Goal: Task Accomplishment & Management: Complete application form

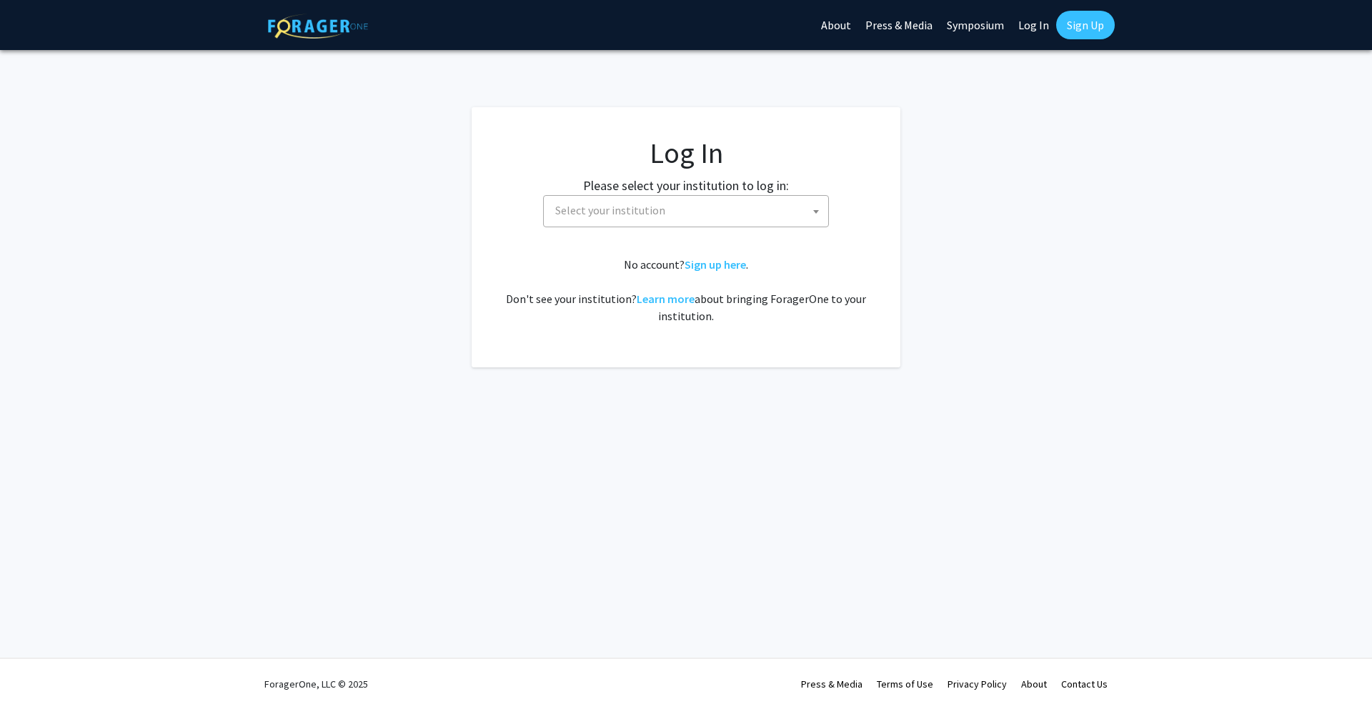
select select
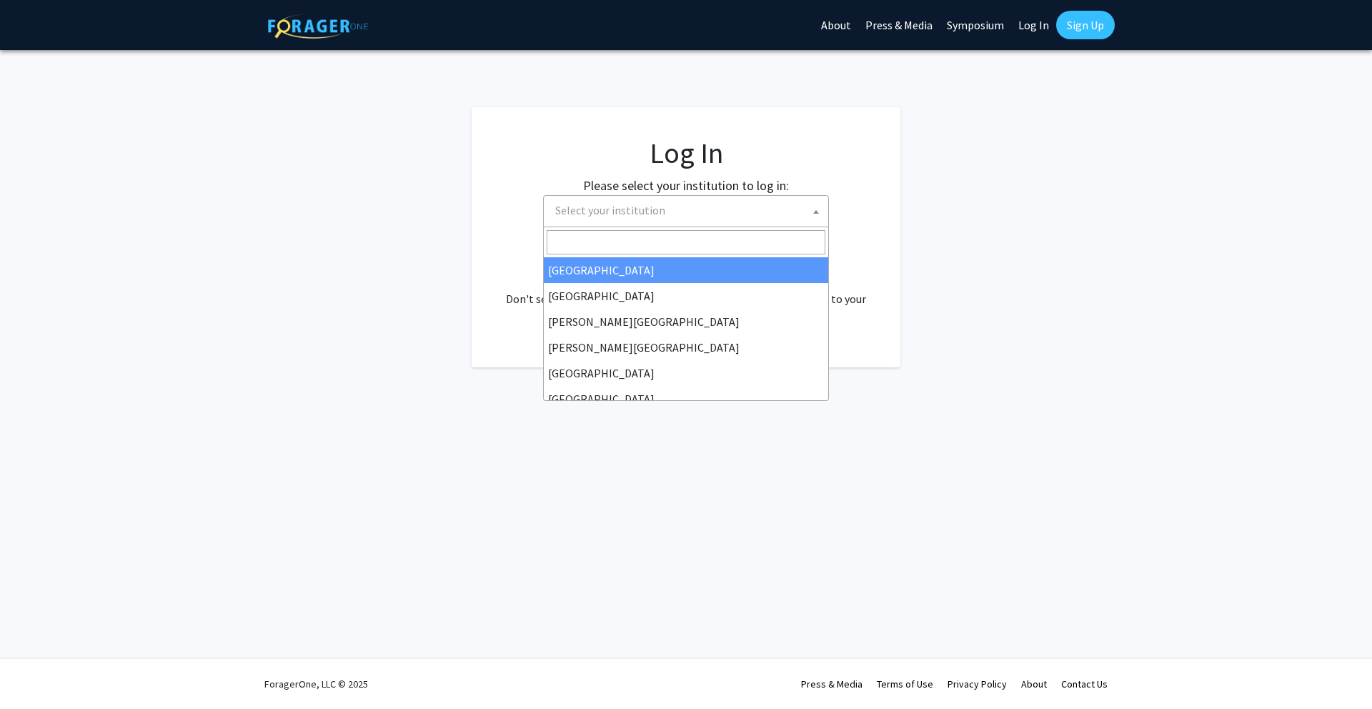
click at [672, 225] on span "Select your institution" at bounding box center [686, 211] width 286 height 32
type input "u"
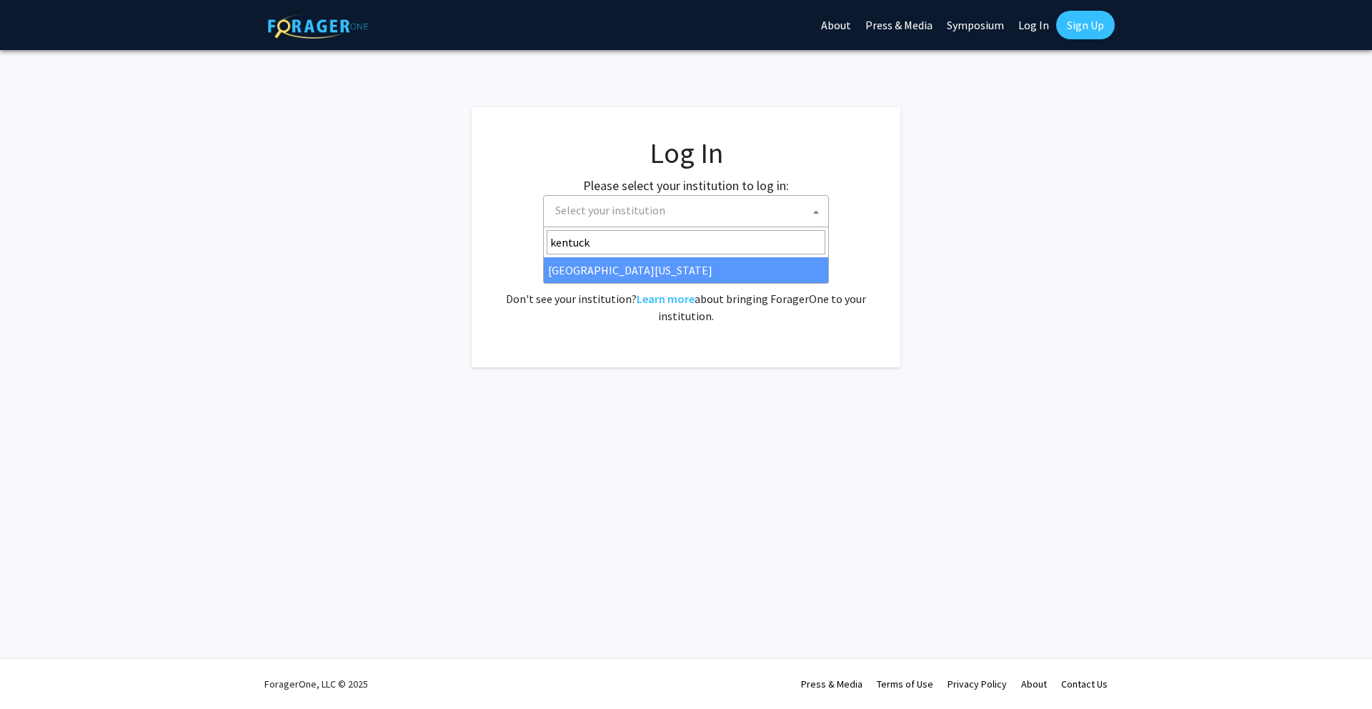
type input "kentuck"
select select "13"
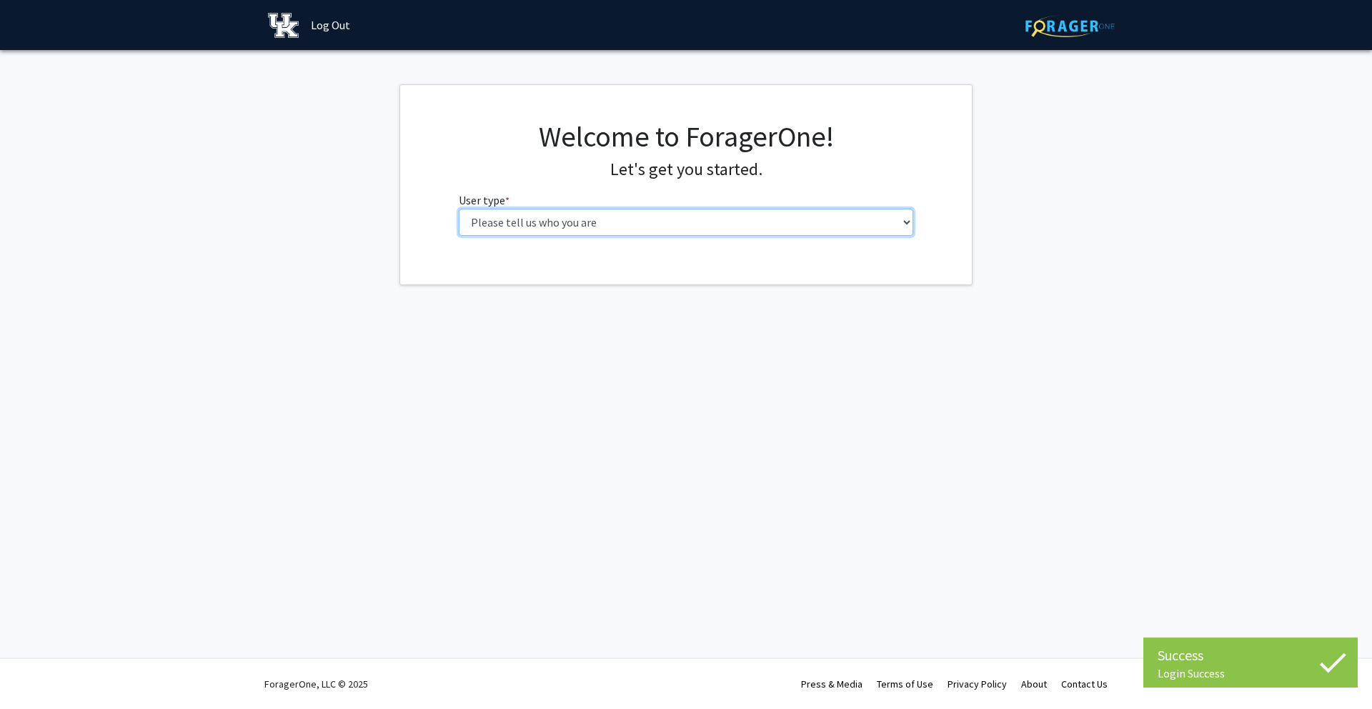
click at [680, 214] on select "Please tell us who you are Undergraduate Student Master's Student Doctoral Cand…" at bounding box center [686, 222] width 455 height 27
select select "1: undergrad"
click at [459, 209] on select "Please tell us who you are Undergraduate Student Master's Student Doctoral Cand…" at bounding box center [686, 222] width 455 height 27
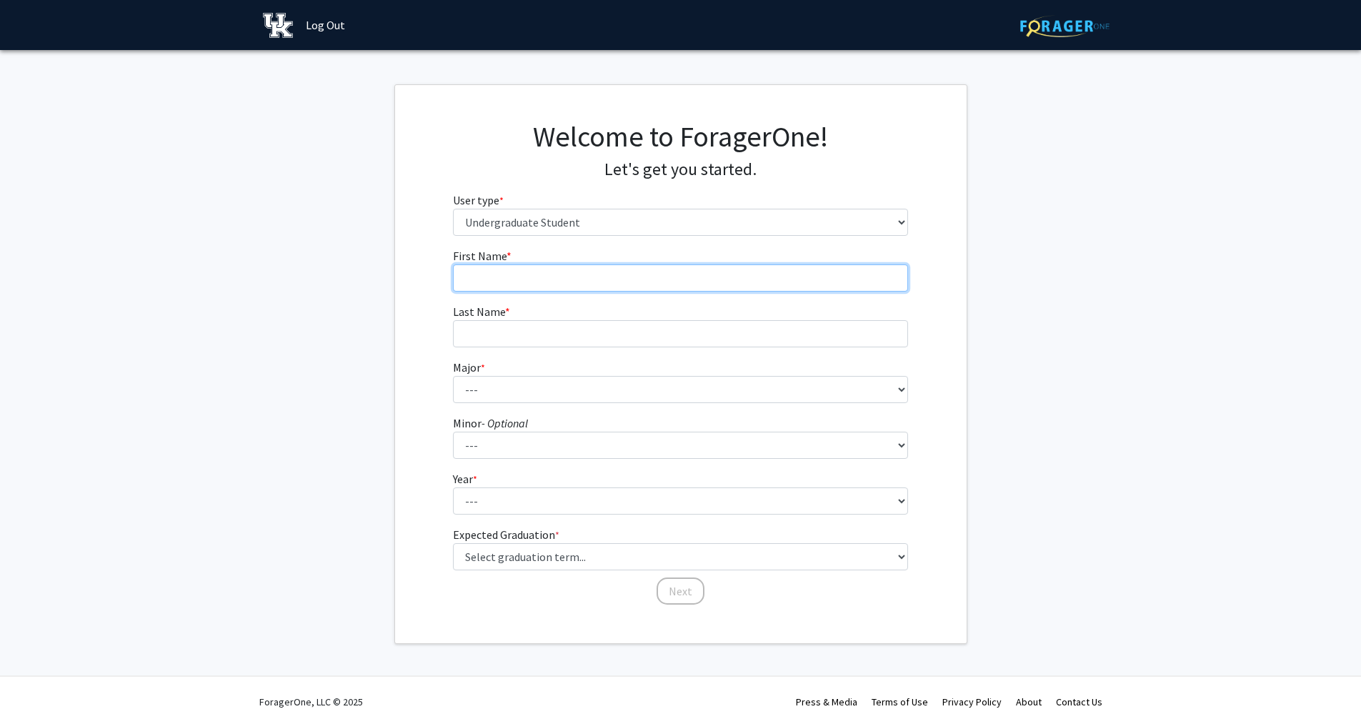
click at [582, 285] on input "First Name * required" at bounding box center [680, 277] width 455 height 27
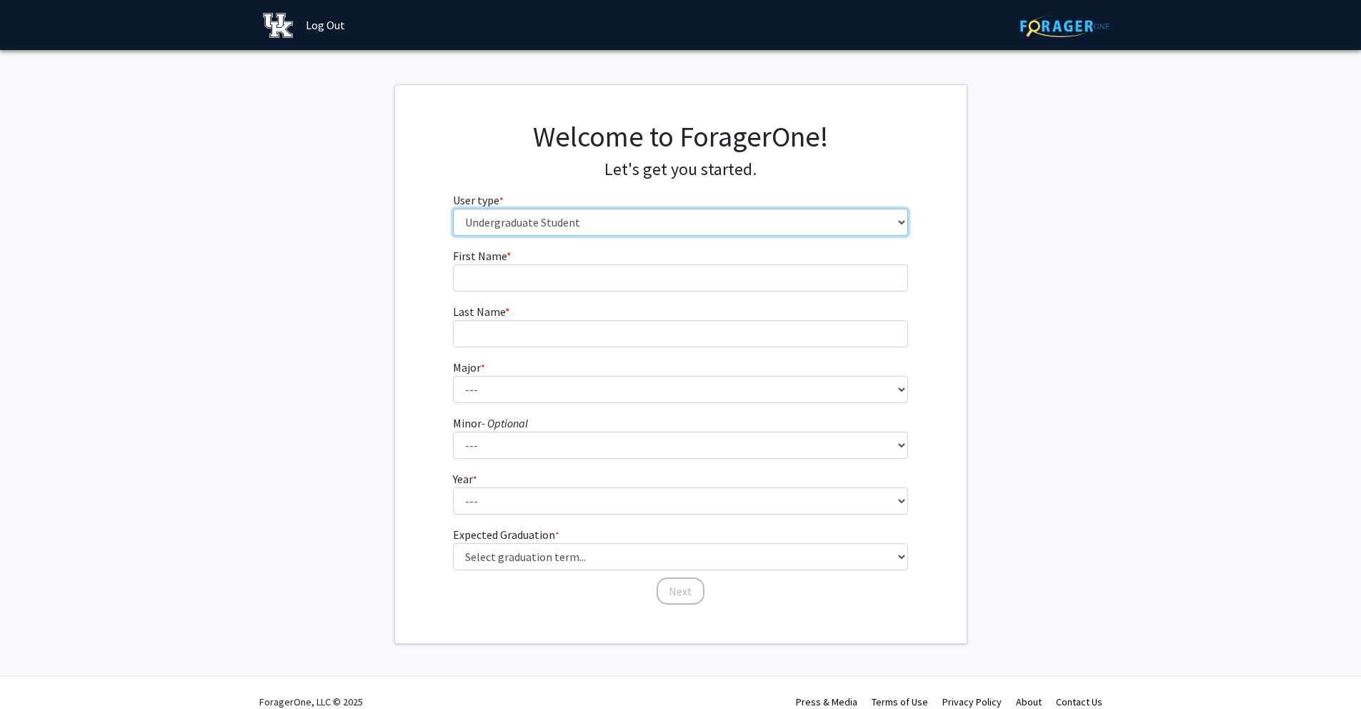
click at [629, 226] on select "Please tell us who you are Undergraduate Student Master's Student Doctoral Cand…" at bounding box center [680, 222] width 455 height 27
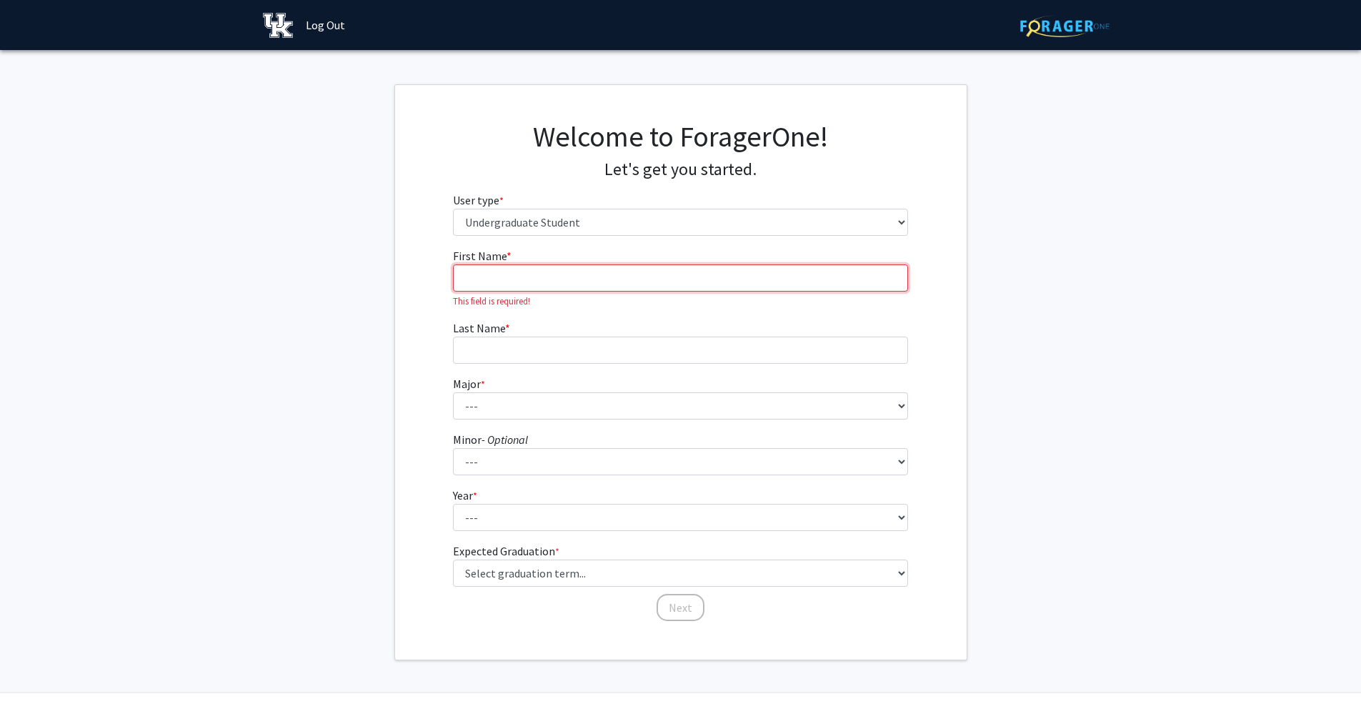
click at [549, 289] on input "First Name * required" at bounding box center [680, 277] width 455 height 27
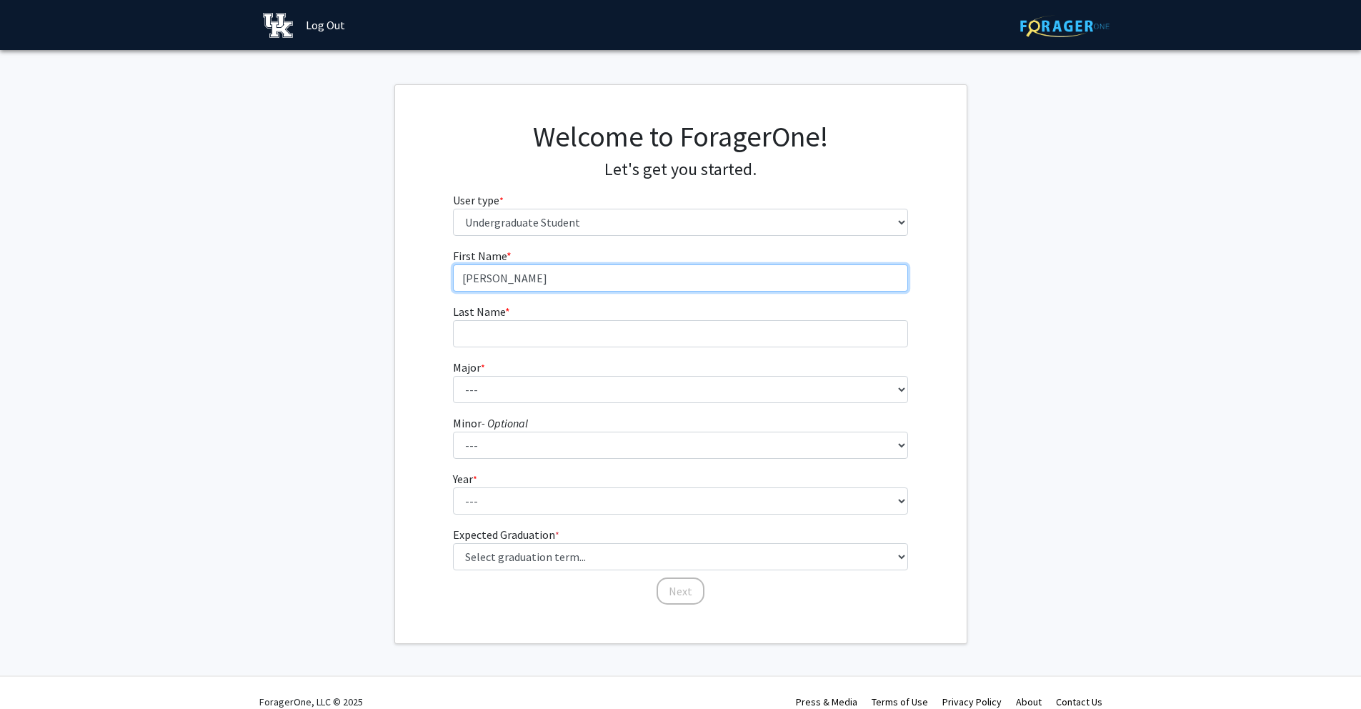
type input "[PERSON_NAME]"
click at [519, 311] on fg-input "Last Name * required" at bounding box center [680, 325] width 455 height 44
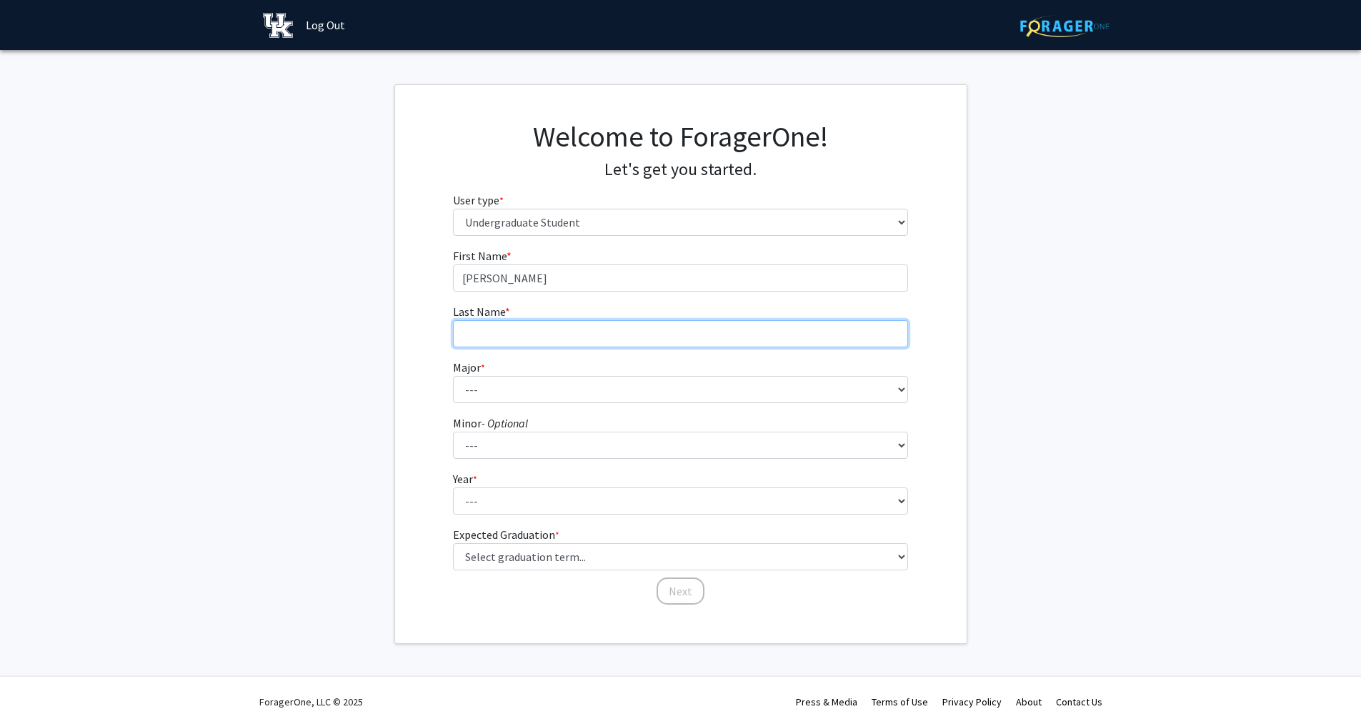
click at [510, 336] on input "Last Name * required" at bounding box center [680, 333] width 455 height 27
type input "karenga"
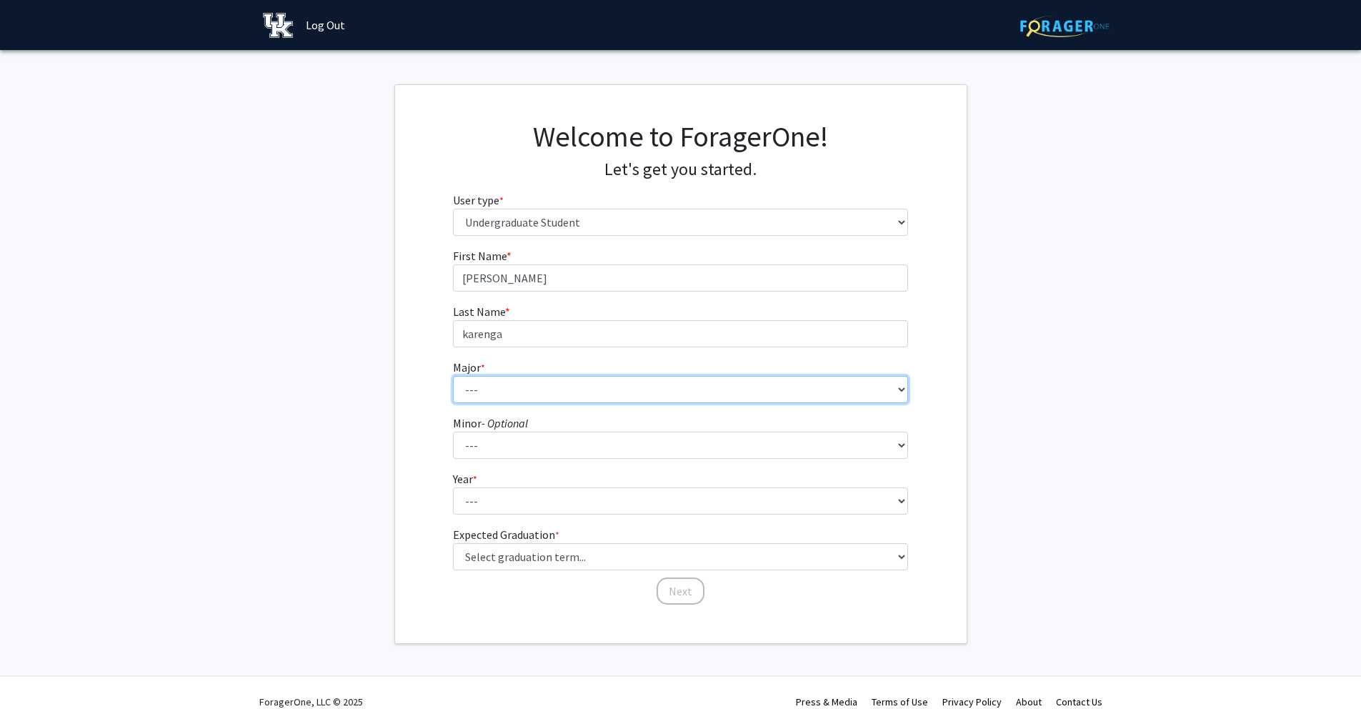
click at [486, 394] on select "--- Accounting Aerospace Engineering African American & Africana Studies Agricu…" at bounding box center [680, 389] width 455 height 27
select select "111: 948"
click at [453, 376] on select "--- Accounting Aerospace Engineering African American & Africana Studies Agricu…" at bounding box center [680, 389] width 455 height 27
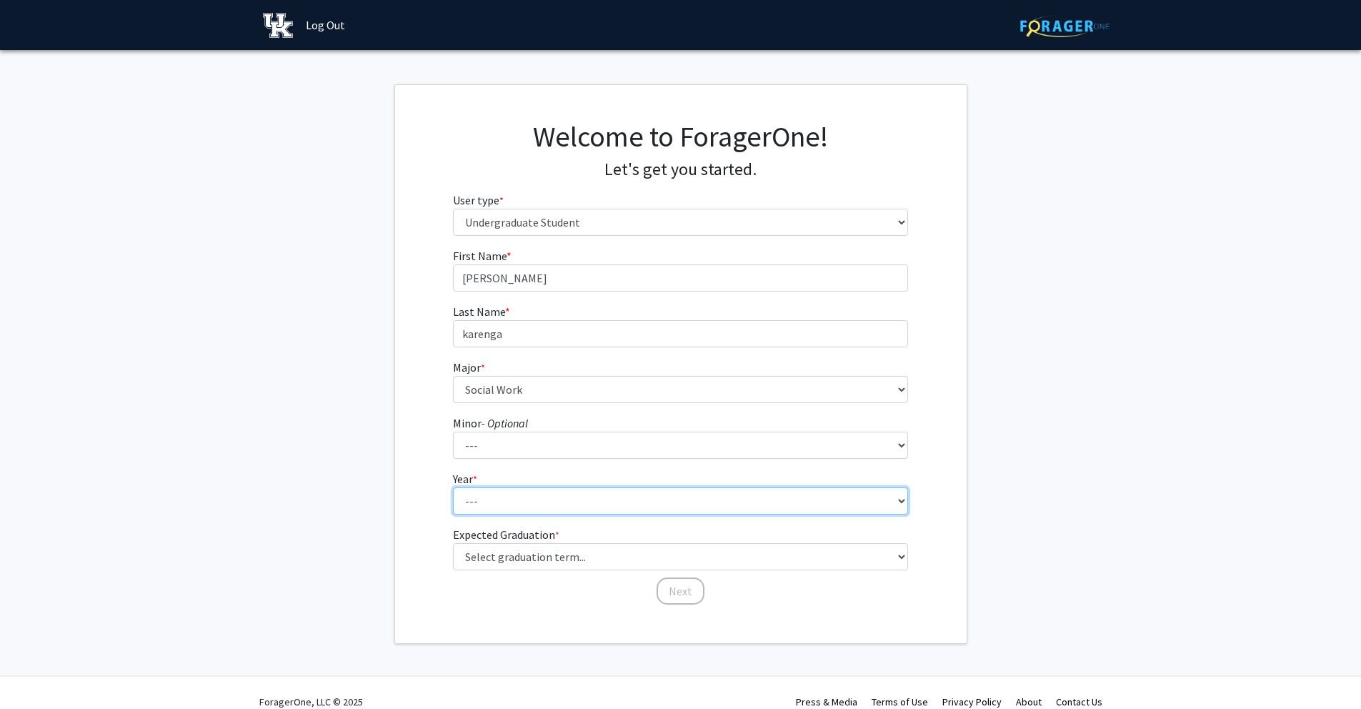
click at [522, 503] on select "--- First-year Sophomore Junior Senior Postbaccalaureate Certificate" at bounding box center [680, 500] width 455 height 27
select select "3: junior"
click at [453, 487] on select "--- First-year Sophomore Junior Senior Postbaccalaureate Certificate" at bounding box center [680, 500] width 455 height 27
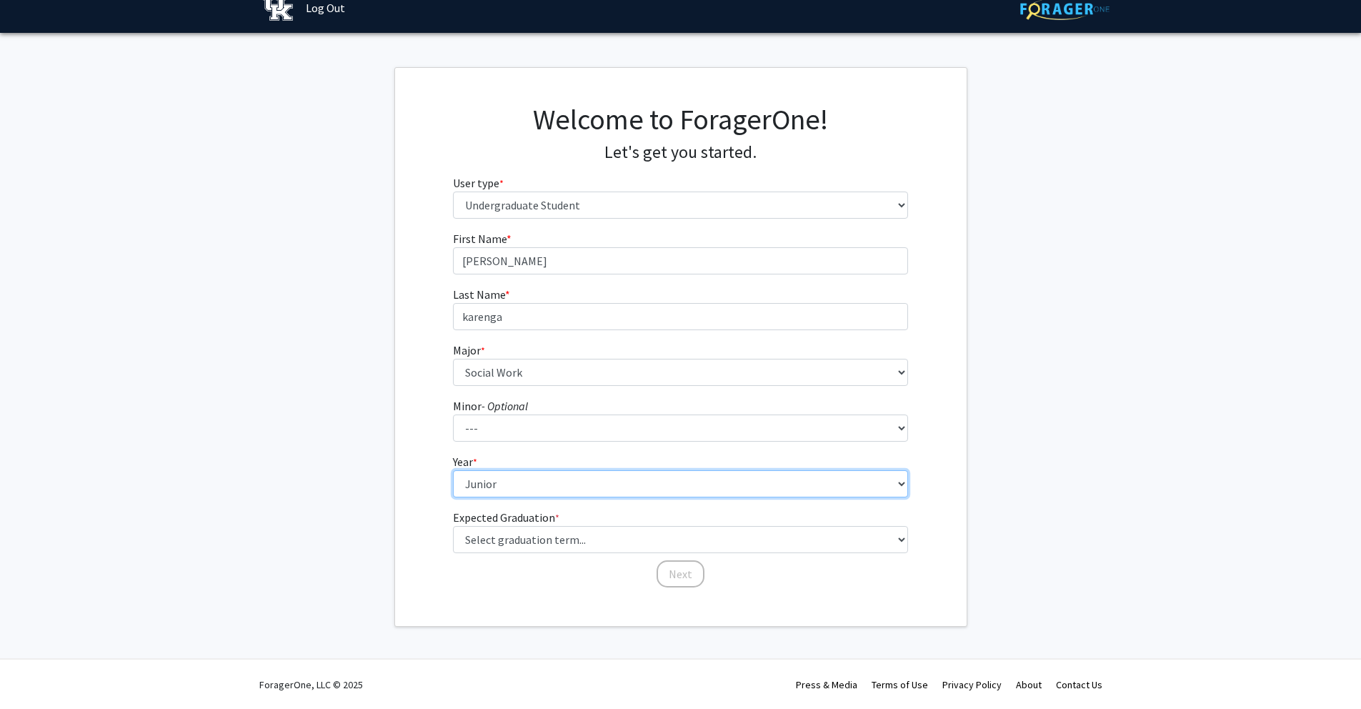
scroll to position [18, 0]
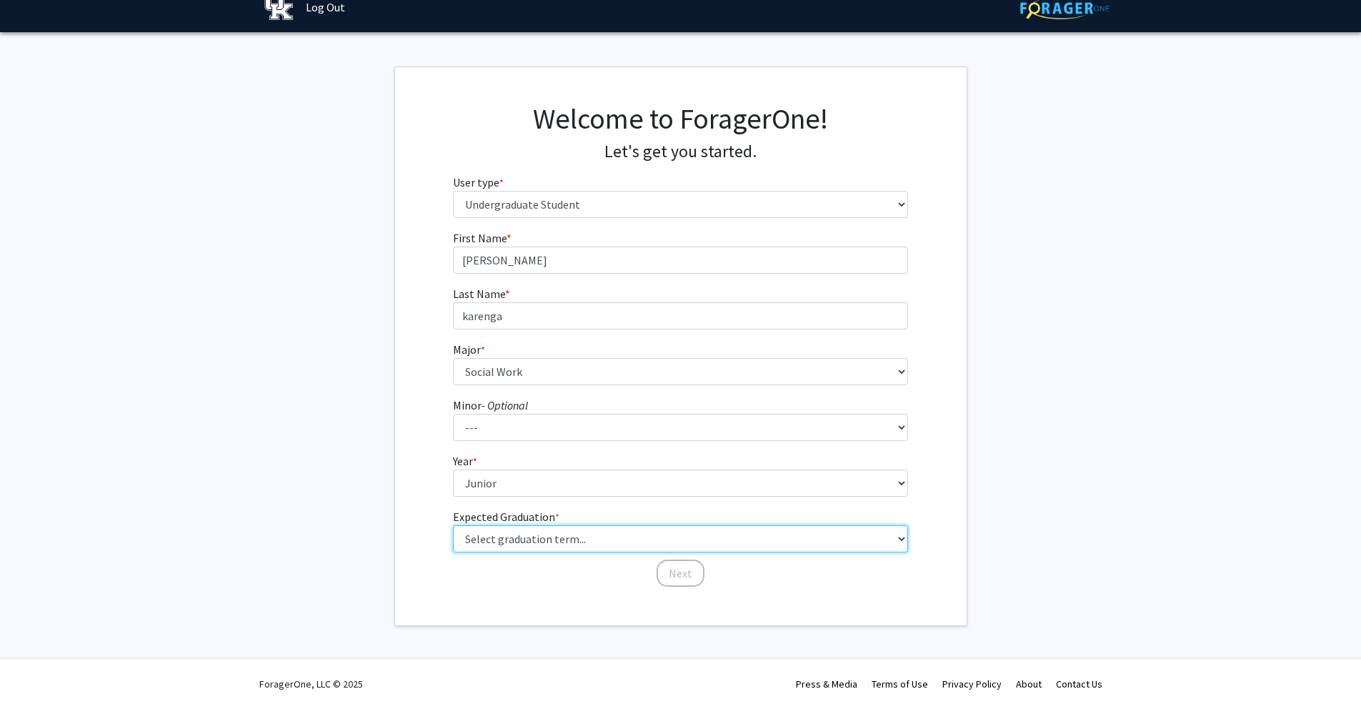
click at [516, 541] on select "Select graduation term... Spring 2025 Summer 2025 Fall 2025 Winter 2025 Spring …" at bounding box center [680, 538] width 455 height 27
select select "7: fall_2026"
click at [453, 525] on select "Select graduation term... Spring 2025 Summer 2025 Fall 2025 Winter 2025 Spring …" at bounding box center [680, 538] width 455 height 27
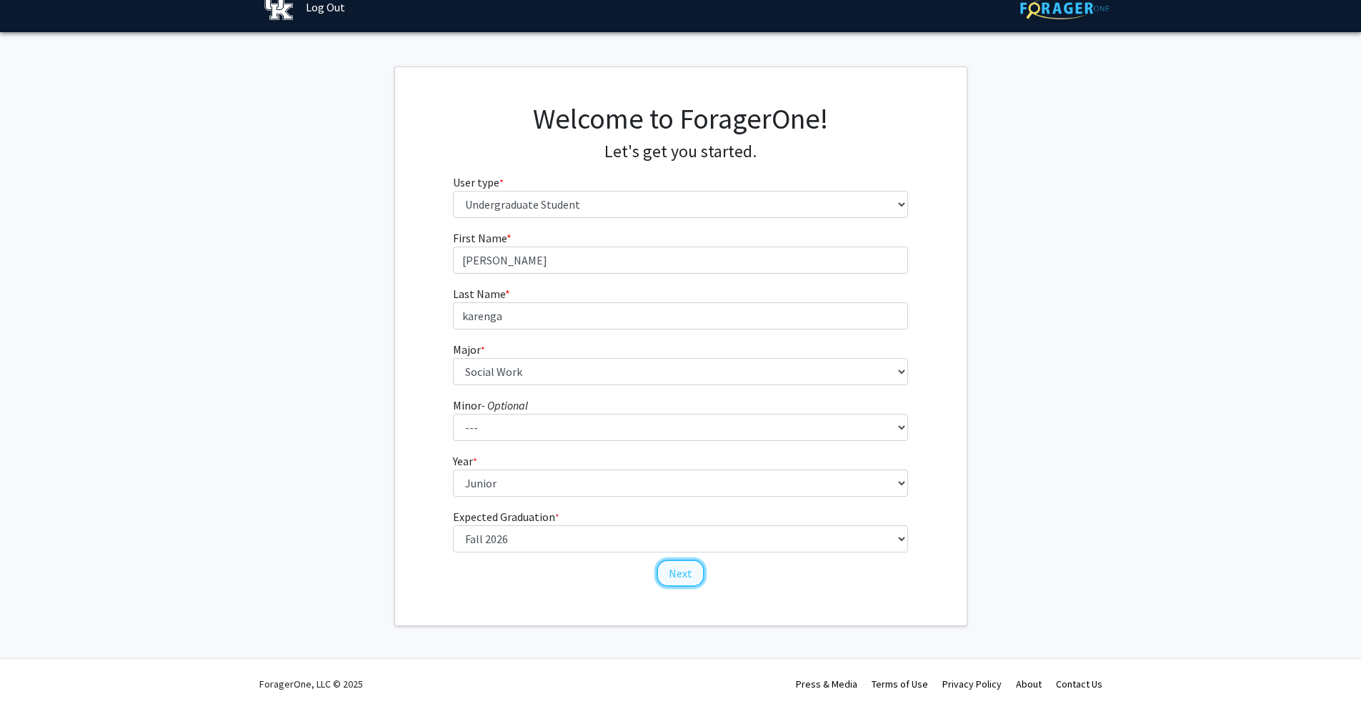
click at [687, 569] on button "Next" at bounding box center [681, 572] width 48 height 27
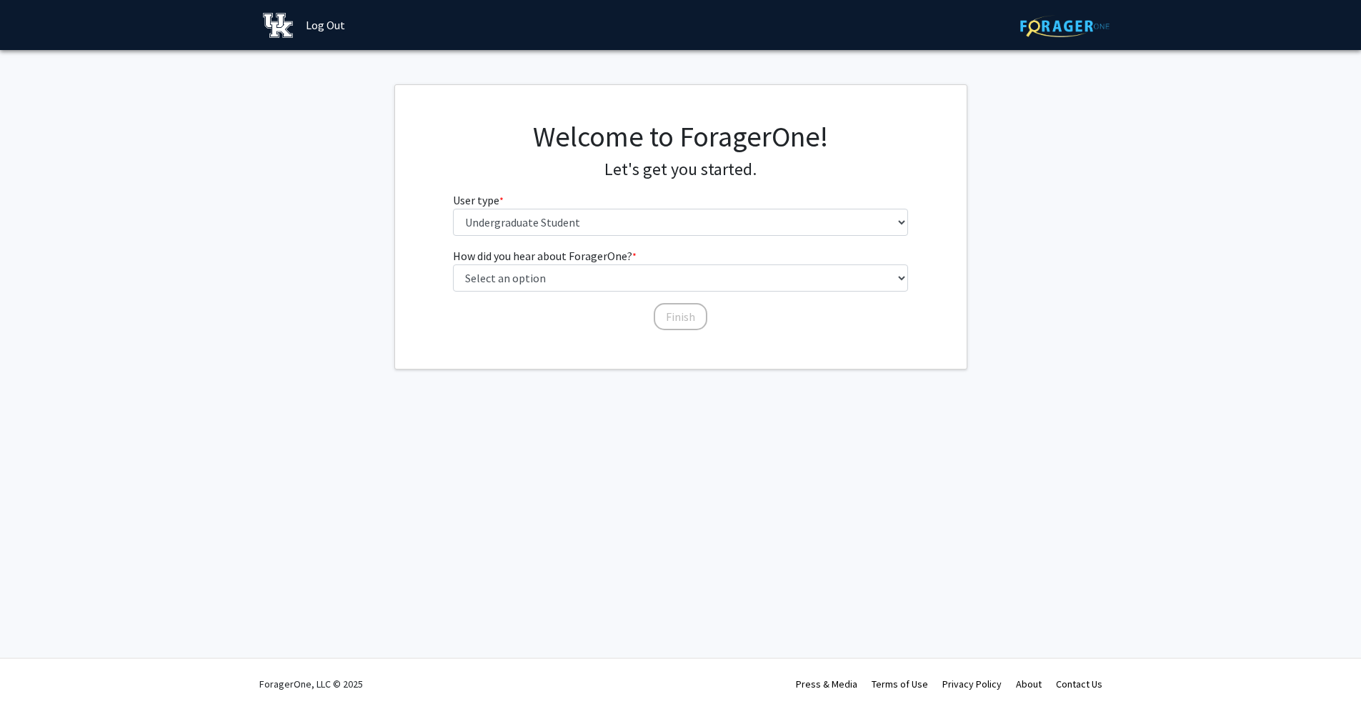
scroll to position [0, 0]
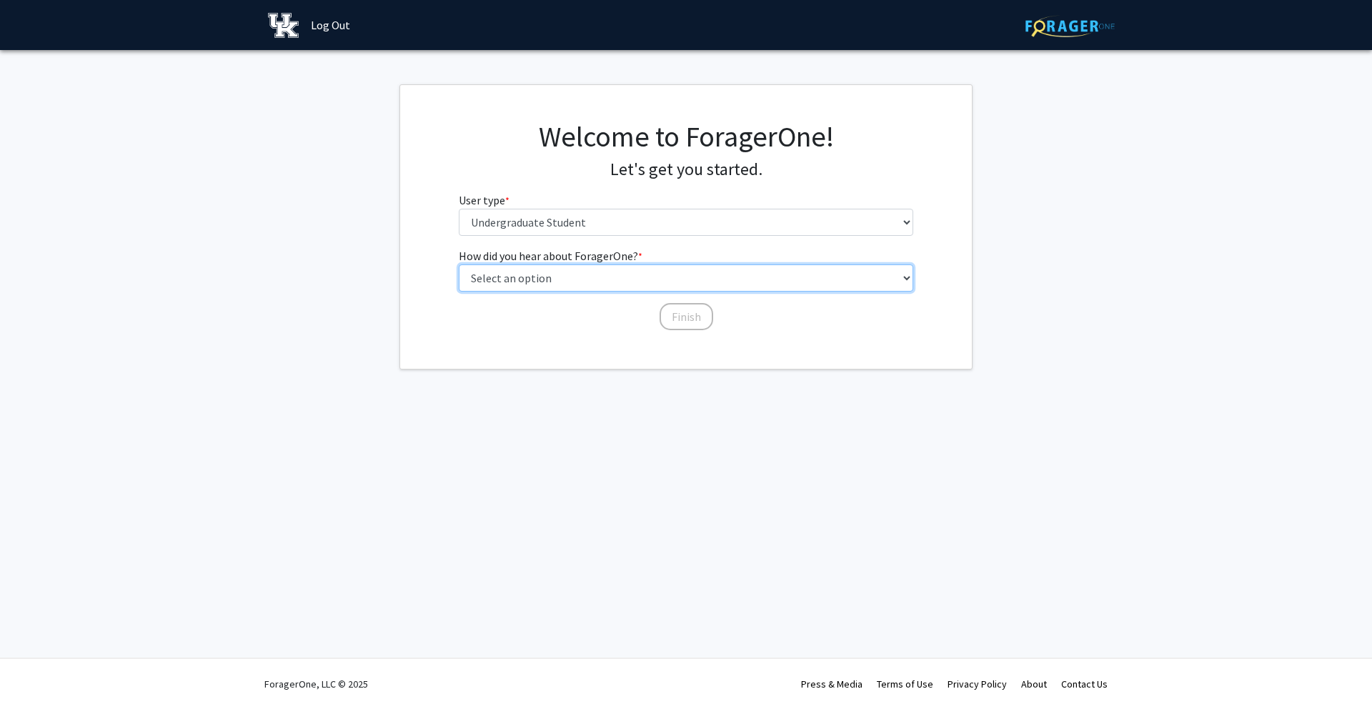
click at [620, 282] on select "Select an option Peer/student recommendation Faculty/staff recommendation Unive…" at bounding box center [686, 277] width 455 height 27
click at [459, 264] on select "Select an option Peer/student recommendation Faculty/staff recommendation Unive…" at bounding box center [686, 277] width 455 height 27
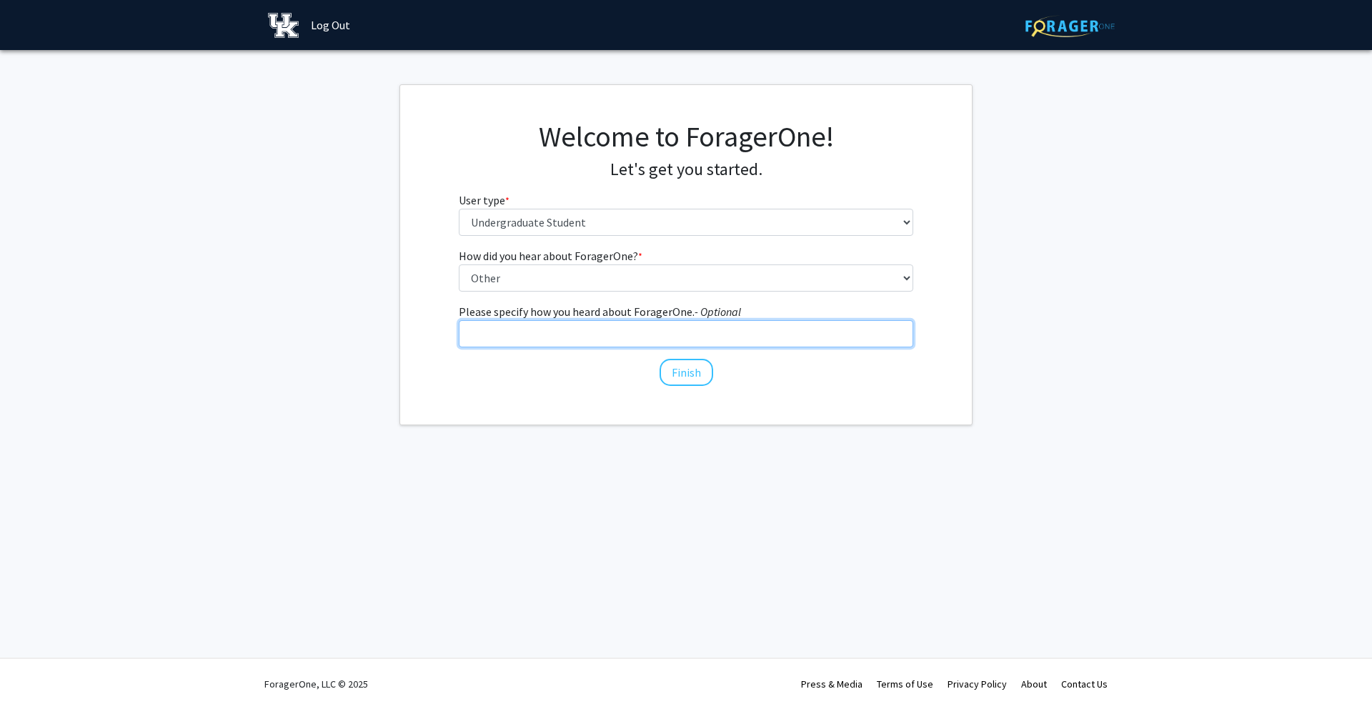
click at [647, 329] on input "Please specify how you heard about ForagerOne. - Optional" at bounding box center [686, 333] width 455 height 27
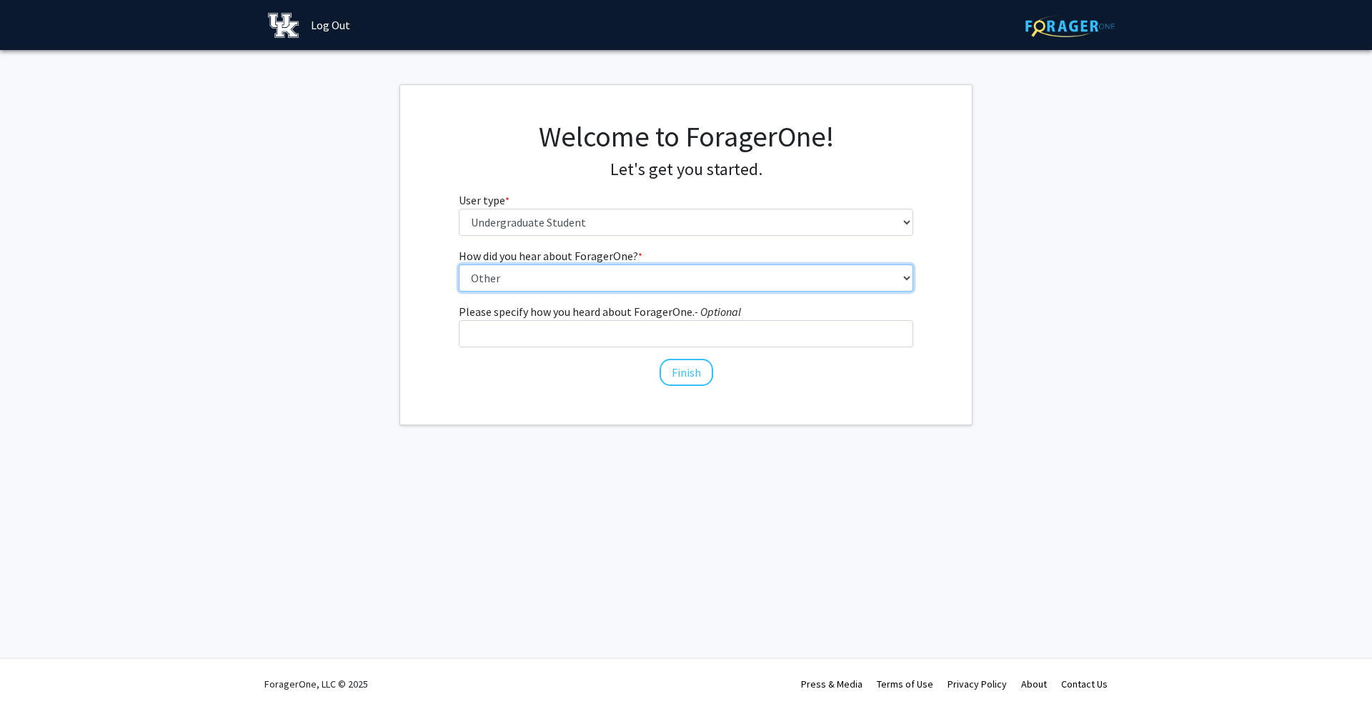
click at [666, 266] on select "Select an option Peer/student recommendation Faculty/staff recommendation Unive…" at bounding box center [686, 277] width 455 height 27
select select "2: faculty_recommendation"
click at [459, 264] on select "Select an option Peer/student recommendation Faculty/staff recommendation Unive…" at bounding box center [686, 277] width 455 height 27
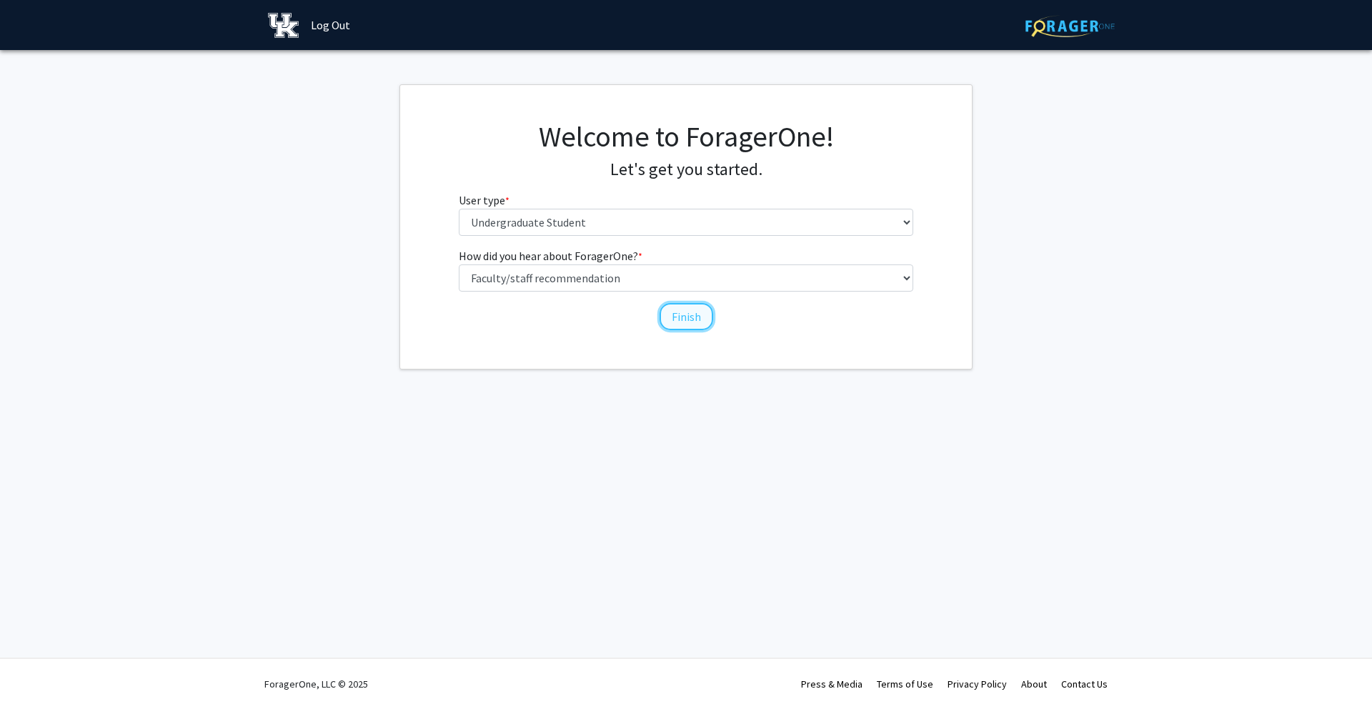
click at [667, 317] on button "Finish" at bounding box center [686, 316] width 54 height 27
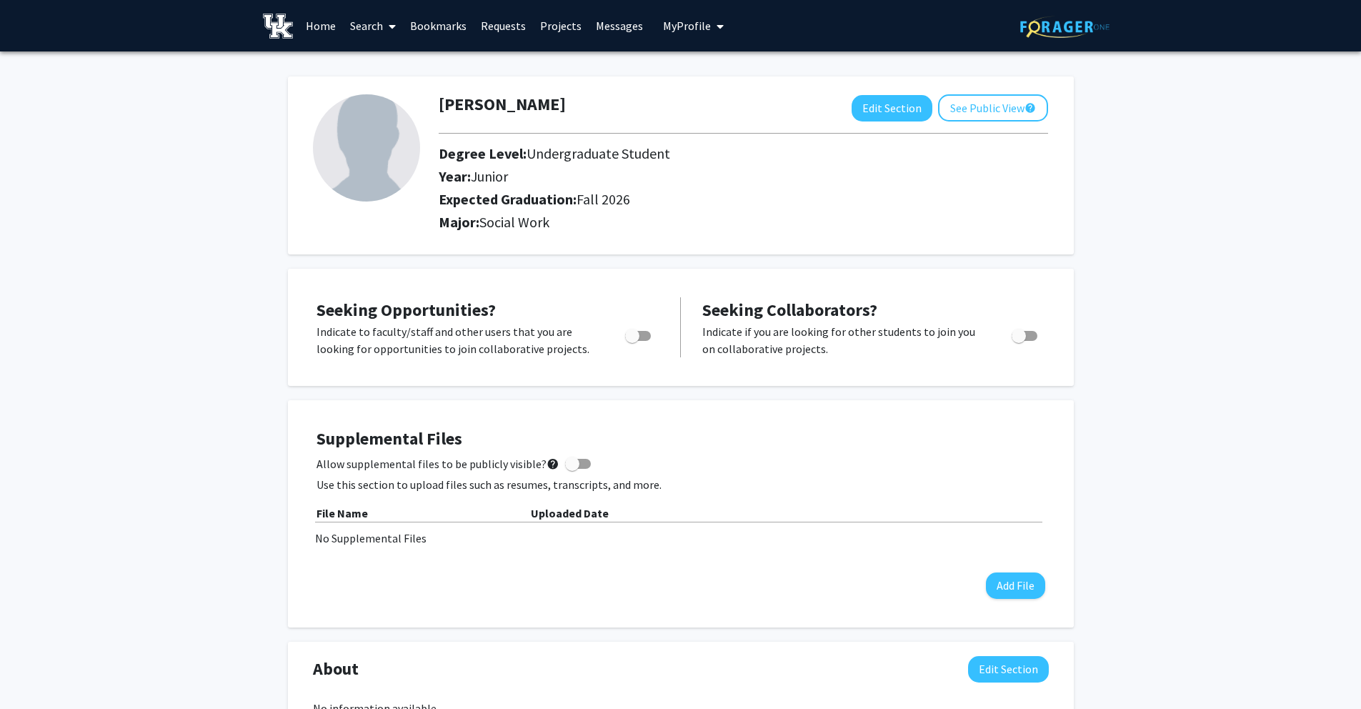
click at [399, 166] on img at bounding box center [366, 147] width 107 height 107
click at [918, 114] on button "Edit Section" at bounding box center [892, 108] width 81 height 26
select select "junior"
select select "35: fall_2026"
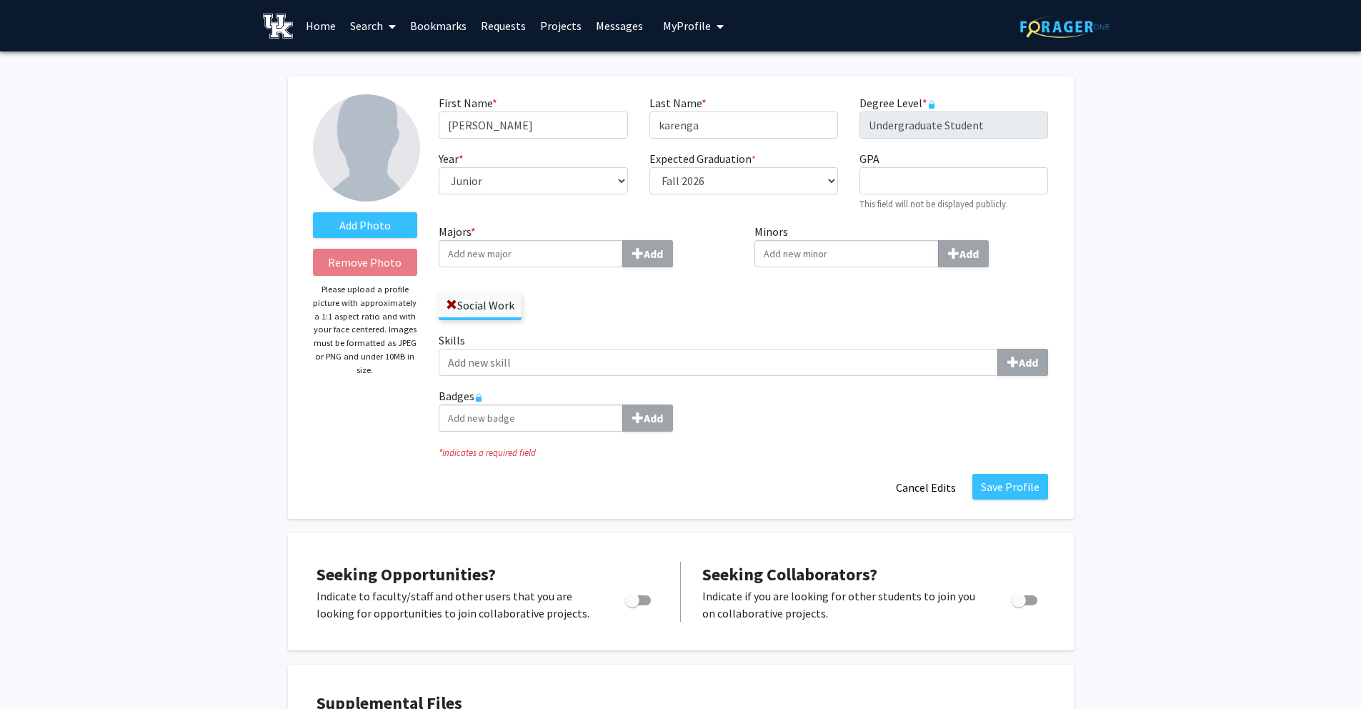
scroll to position [3, 0]
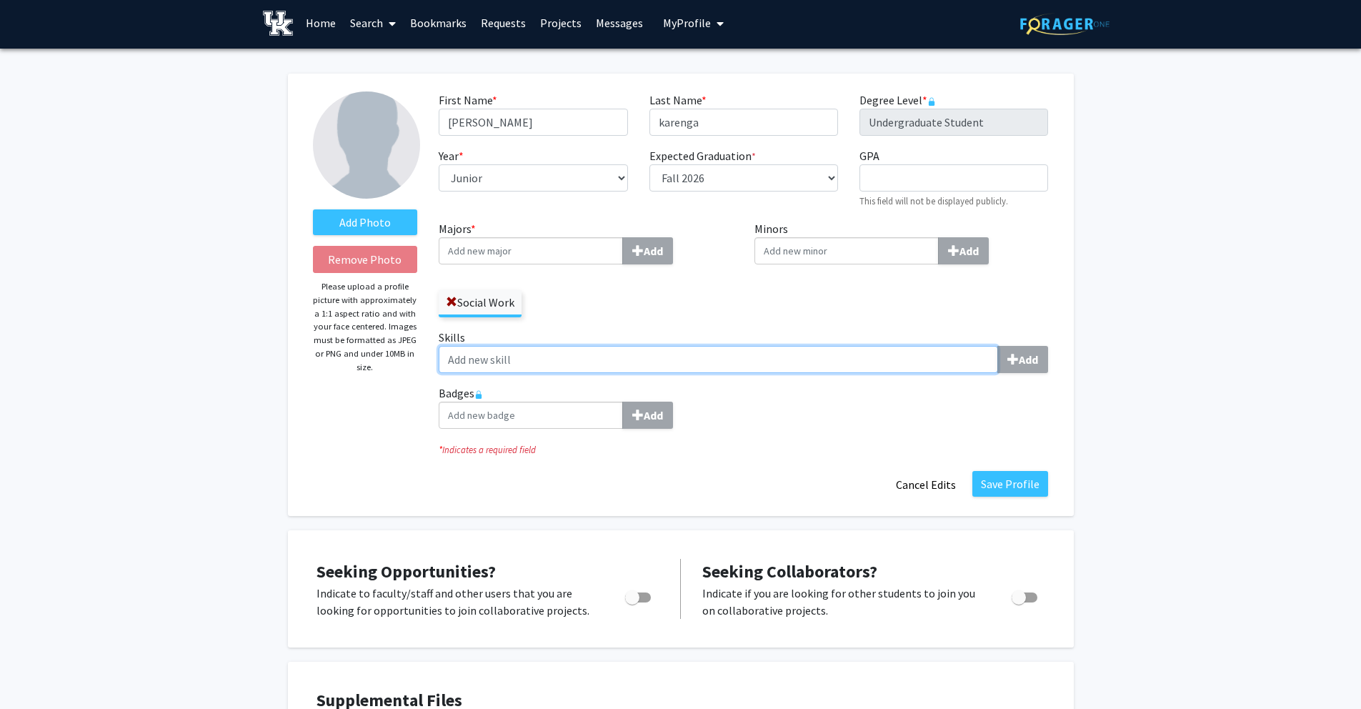
click at [629, 358] on input "Skills Add" at bounding box center [718, 359] width 559 height 27
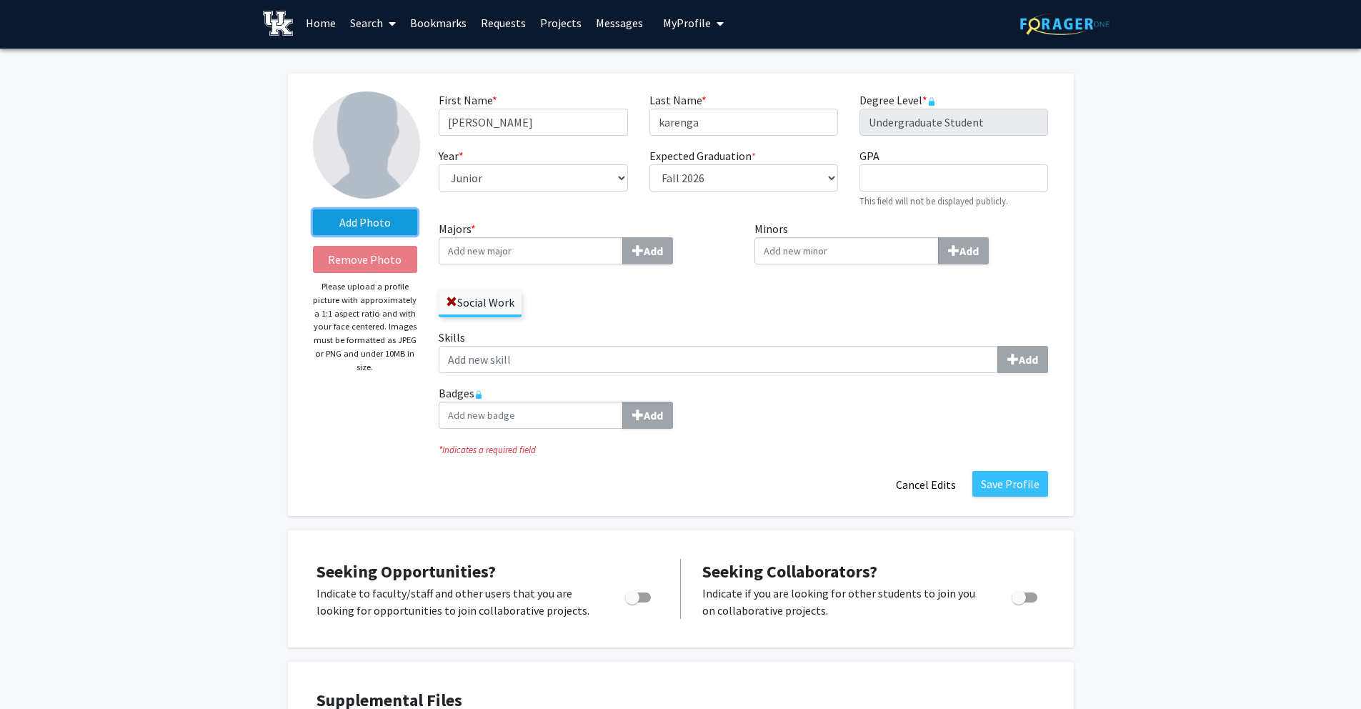
click at [407, 231] on label "Add Photo" at bounding box center [365, 222] width 105 height 26
click at [0, 0] on input "Add Photo" at bounding box center [0, 0] width 0 height 0
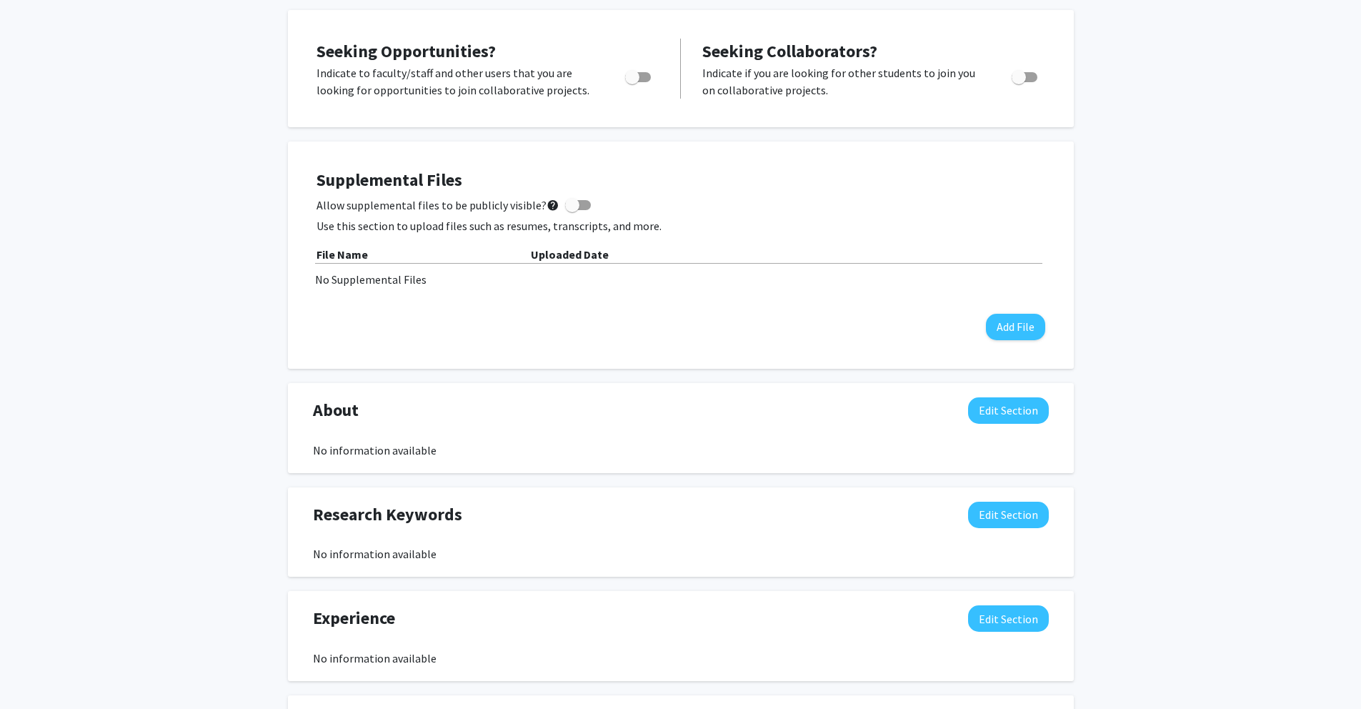
scroll to position [0, 0]
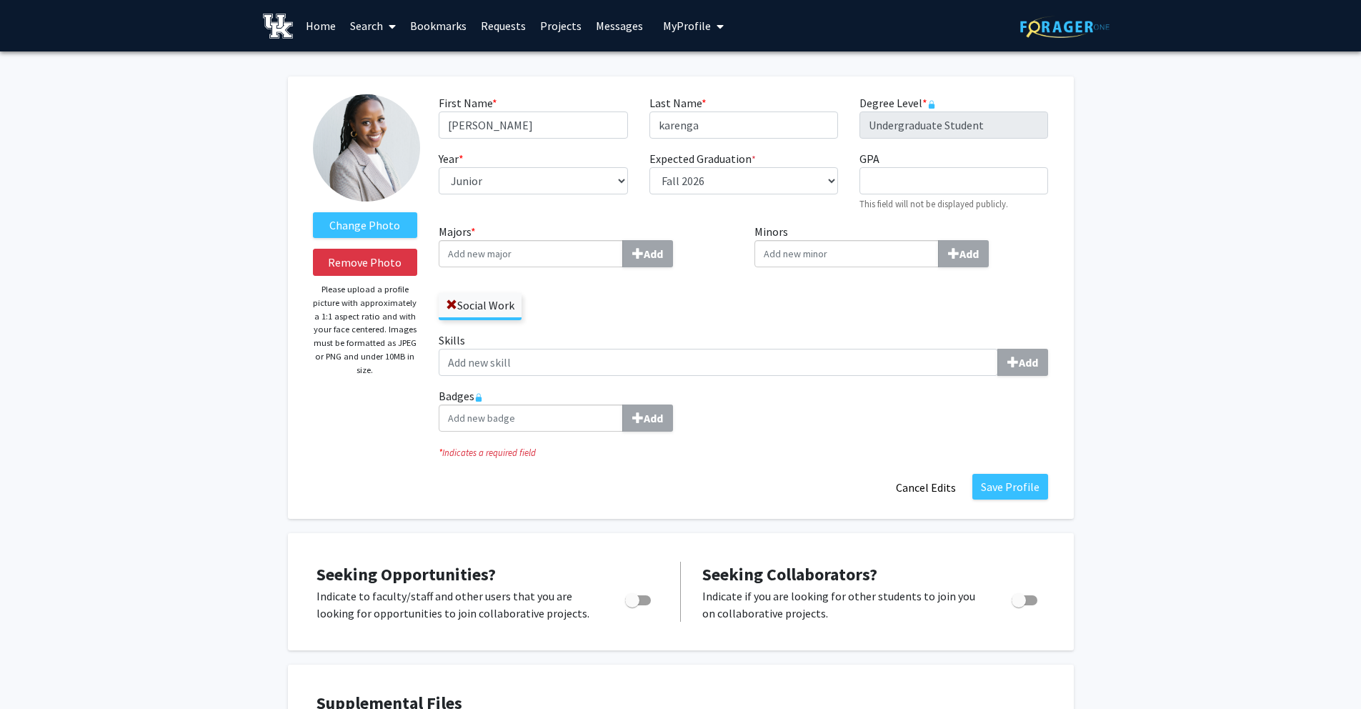
click at [361, 126] on img at bounding box center [366, 147] width 107 height 107
click at [699, 30] on span "My Profile" at bounding box center [687, 26] width 48 height 14
click at [710, 119] on link "Account Settings" at bounding box center [737, 110] width 129 height 17
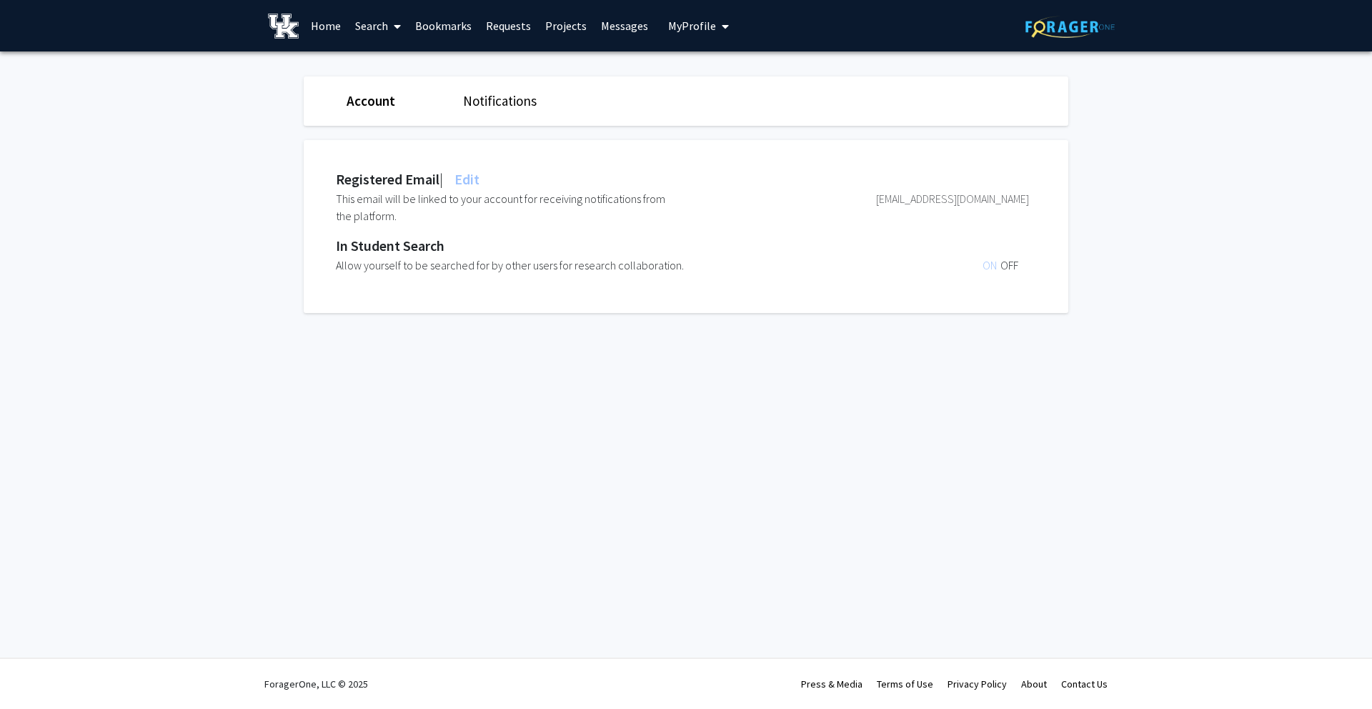
click at [389, 99] on link "Account" at bounding box center [370, 100] width 49 height 17
click at [387, 100] on link "Account" at bounding box center [370, 100] width 49 height 17
click at [368, 105] on link "Account" at bounding box center [370, 100] width 49 height 17
click at [369, 99] on link "Account" at bounding box center [370, 100] width 49 height 17
click at [394, 17] on span at bounding box center [394, 26] width 13 height 50
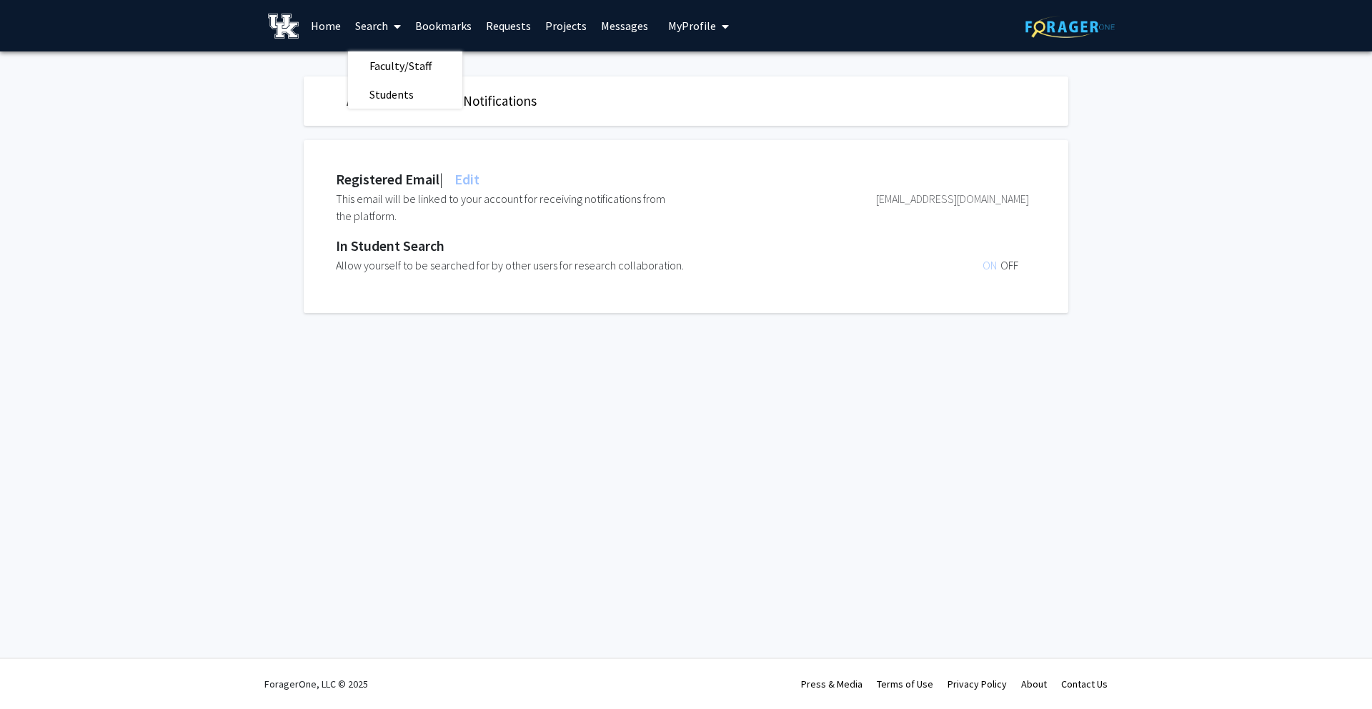
click at [340, 23] on link "Home" at bounding box center [326, 26] width 44 height 50
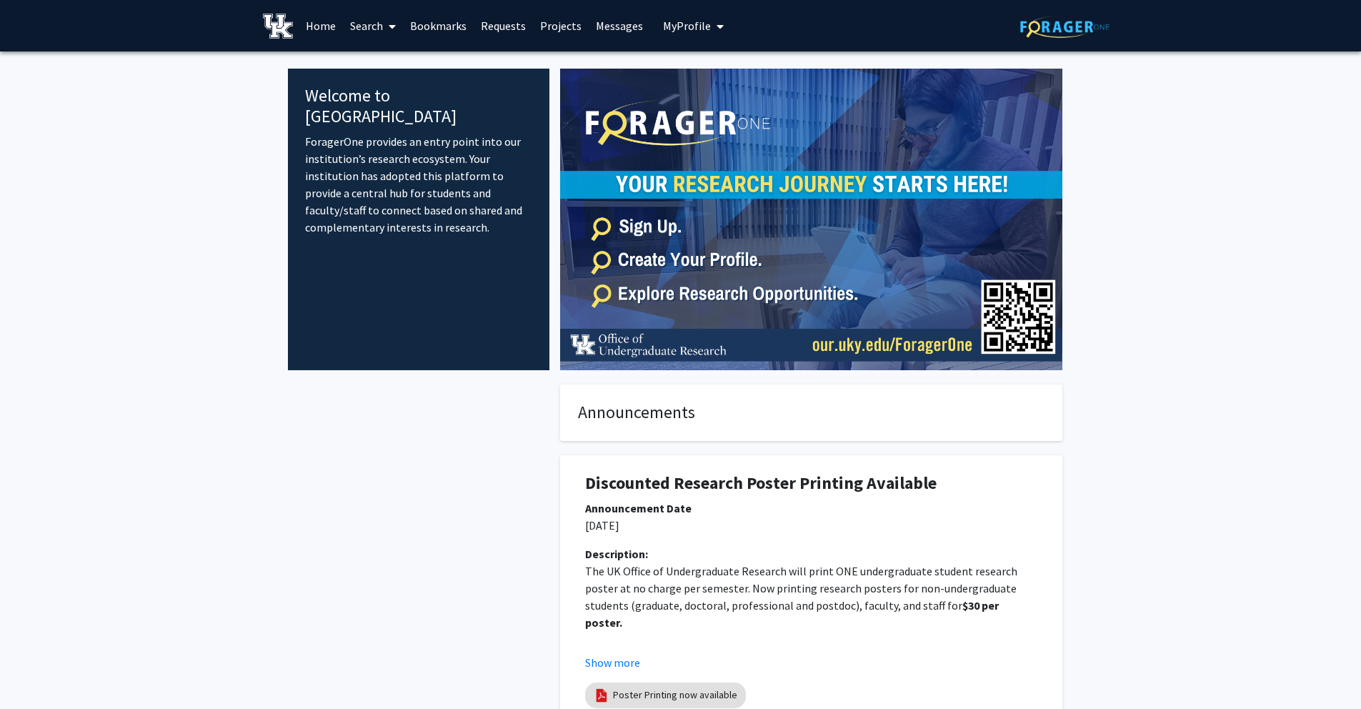
click at [589, 29] on link "Messages" at bounding box center [619, 26] width 61 height 50
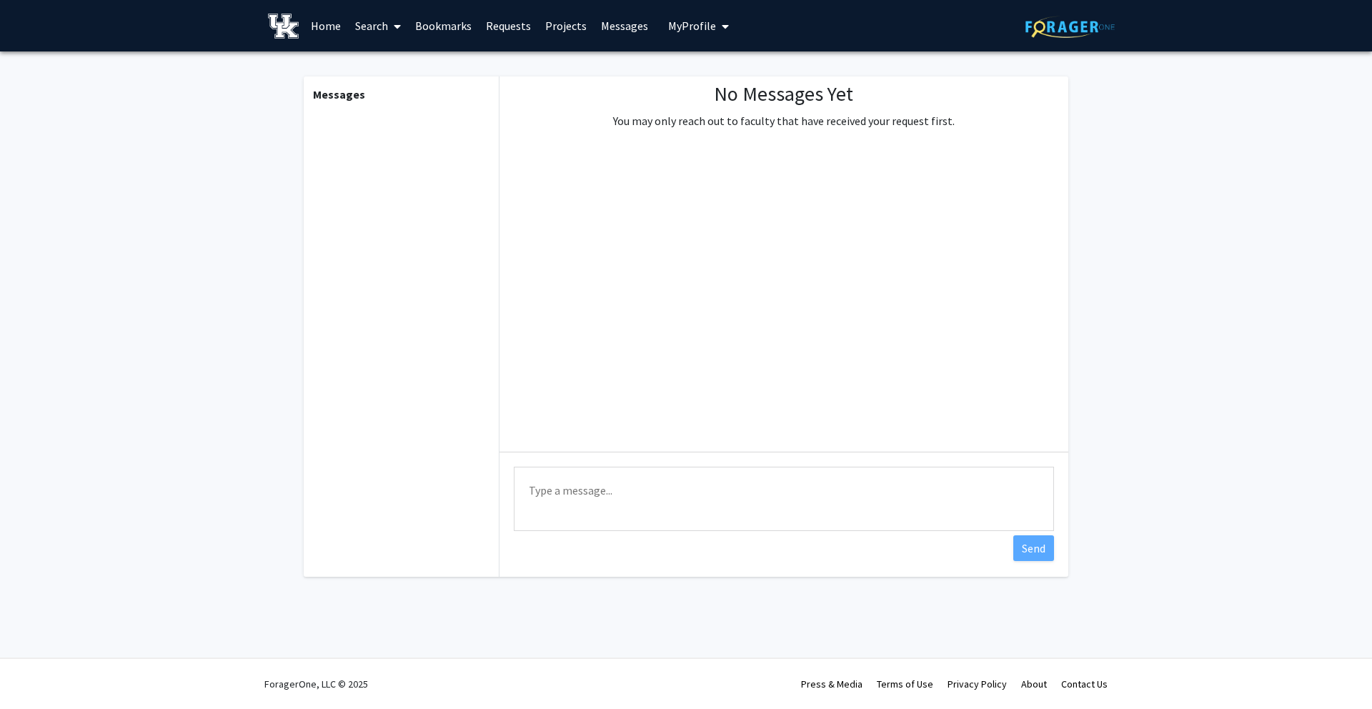
click at [602, 26] on link "Messages" at bounding box center [624, 26] width 61 height 50
click at [668, 24] on span "My Profile" at bounding box center [692, 26] width 48 height 14
click at [724, 90] on span "View Profile" at bounding box center [757, 82] width 86 height 16
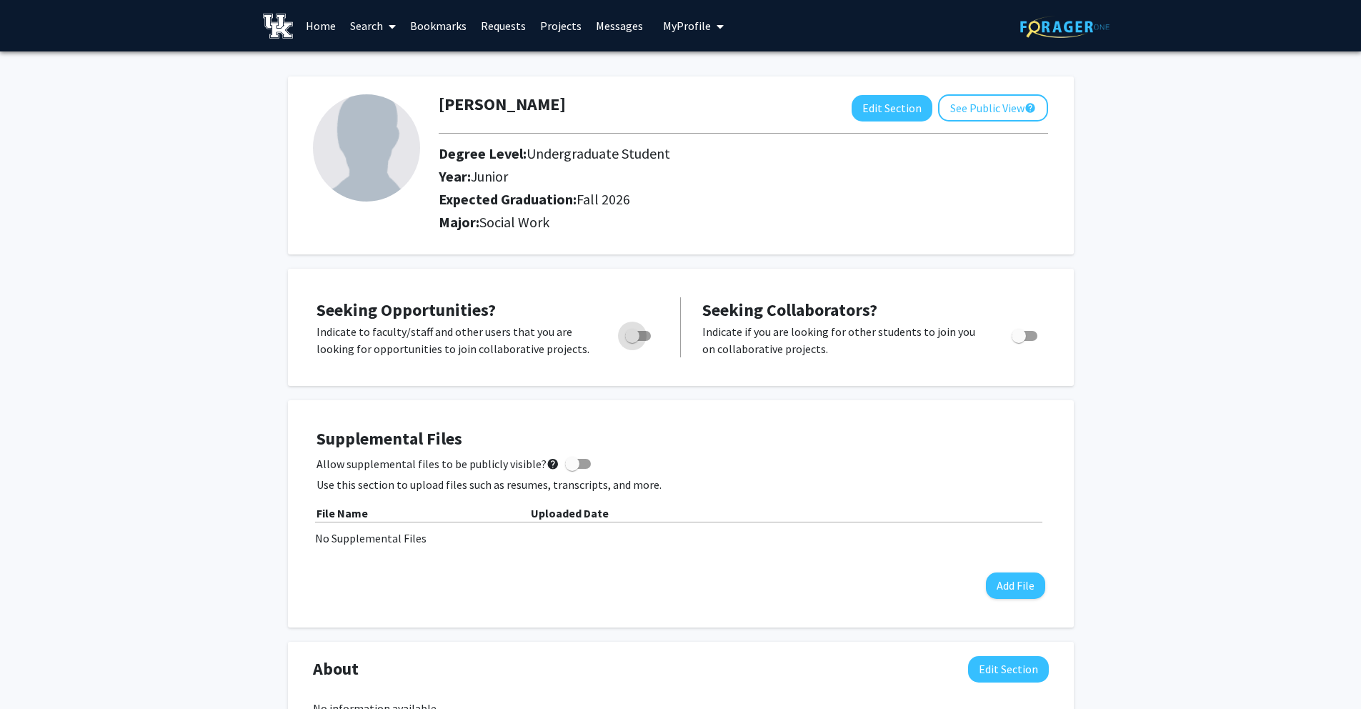
click at [647, 337] on span "Toggle" at bounding box center [638, 336] width 26 height 10
click at [632, 341] on input "Are you actively seeking opportunities?" at bounding box center [632, 341] width 1 height 1
checkbox input "true"
drag, startPoint x: 539, startPoint y: 247, endPoint x: 542, endPoint y: 214, distance: 33.7
click at [539, 246] on div "[PERSON_NAME] Edit Section See Public View help Degree Level: Undergraduate Stu…" at bounding box center [681, 165] width 786 height 178
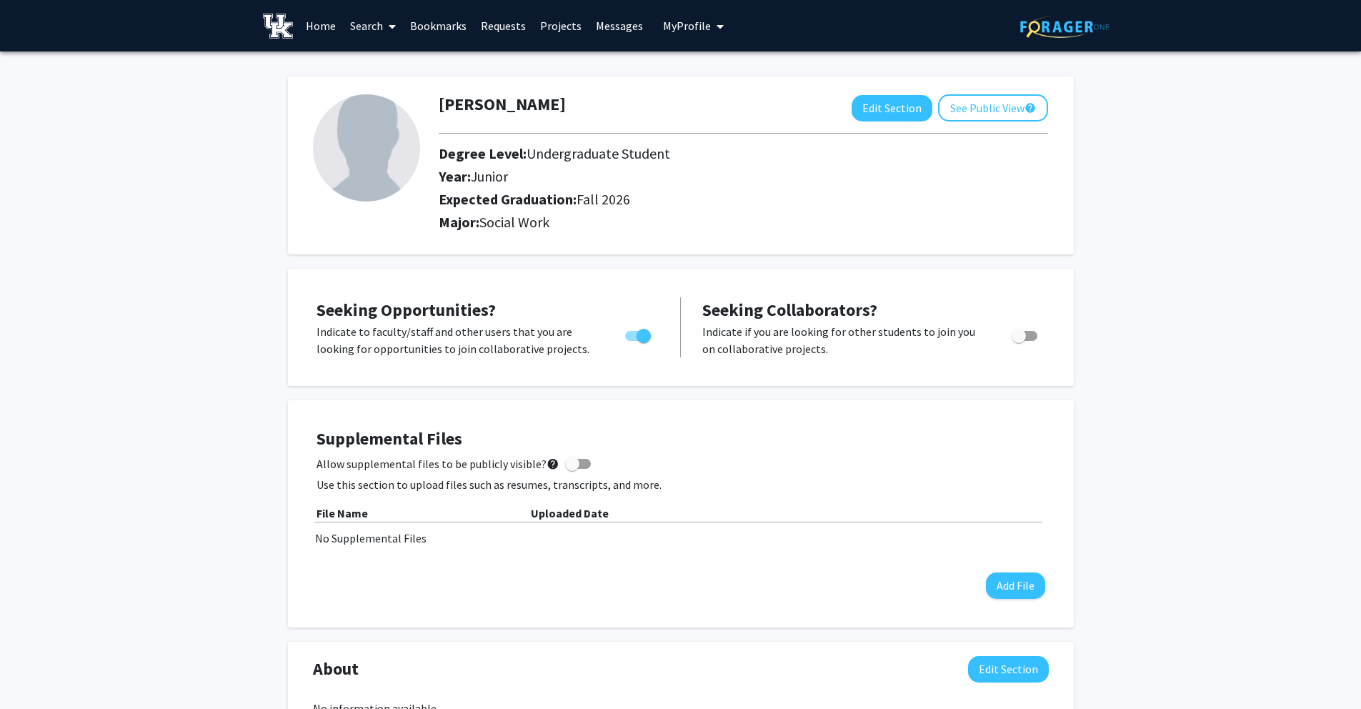
click at [386, 162] on img at bounding box center [366, 147] width 107 height 107
click at [617, 34] on link "Messages" at bounding box center [619, 26] width 61 height 50
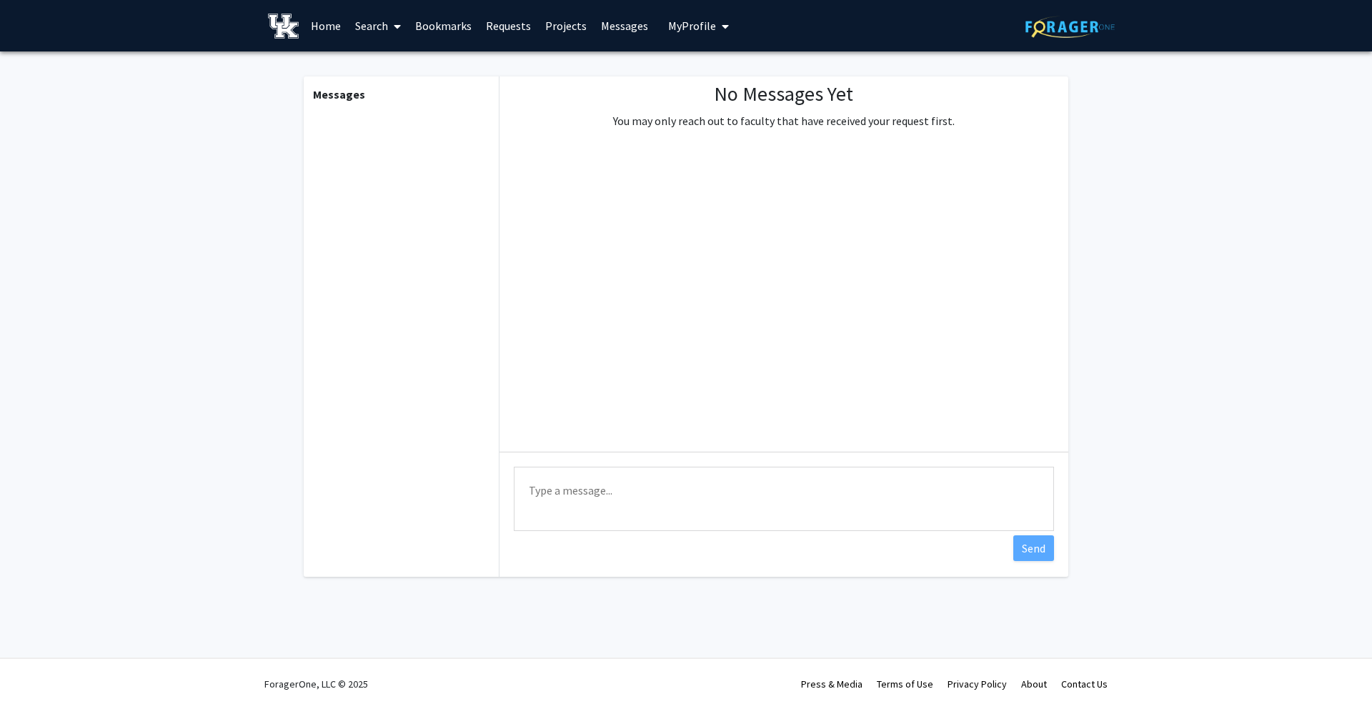
click at [324, 24] on link "Home" at bounding box center [326, 26] width 44 height 50
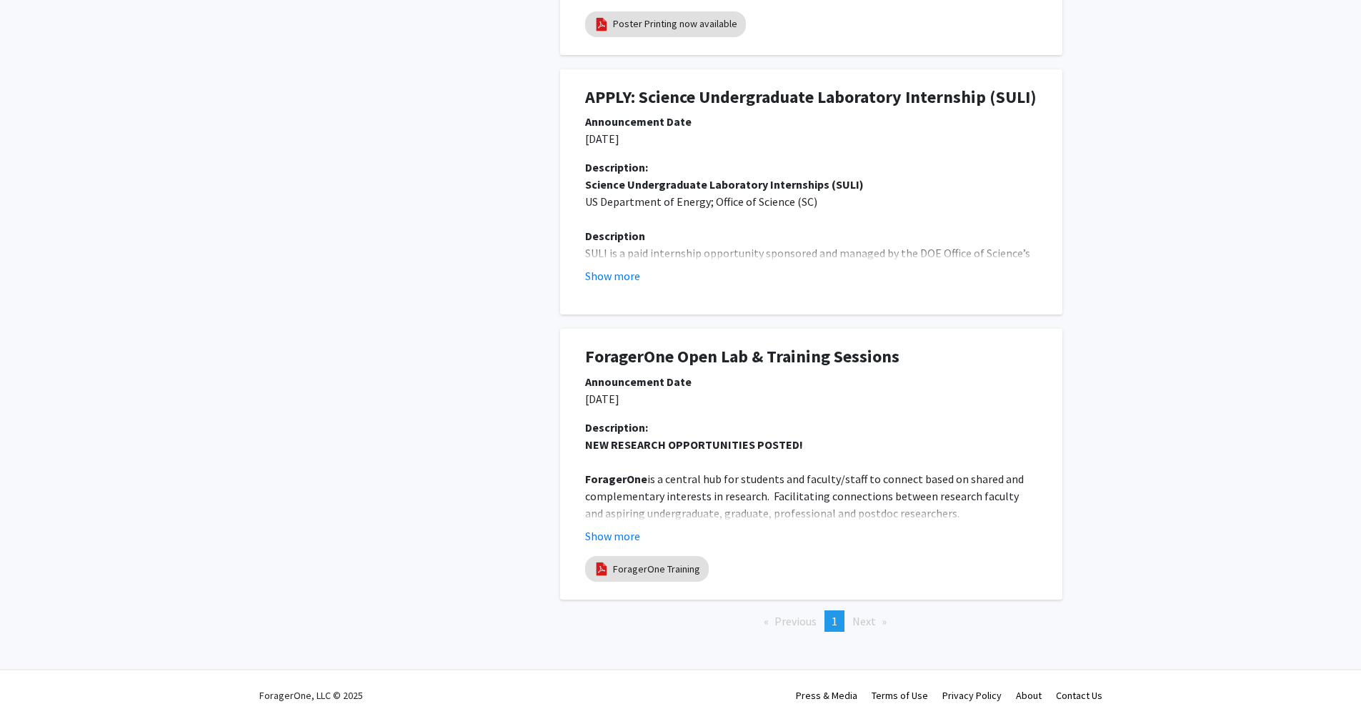
scroll to position [650, 0]
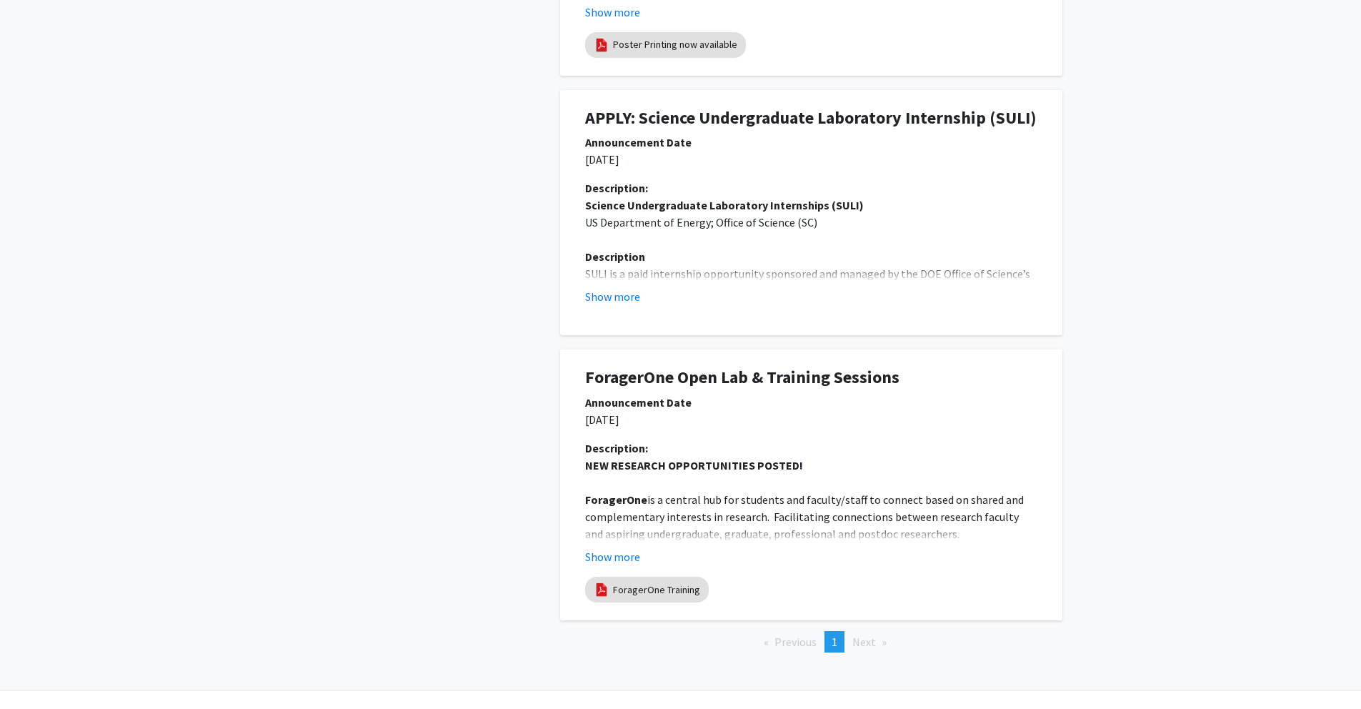
click at [863, 643] on span "Next page" at bounding box center [864, 641] width 24 height 14
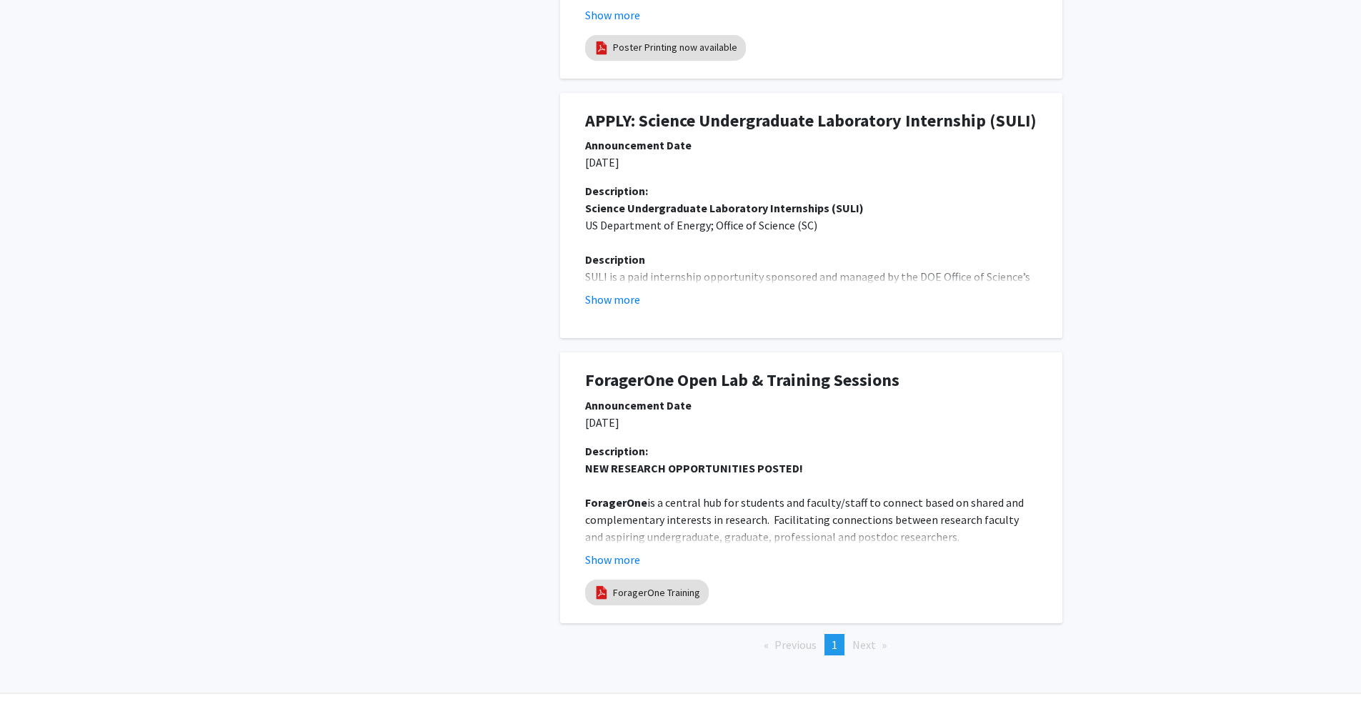
click at [630, 309] on div "Description: Science Undergraduate Laboratory Internships (SULI) US Department …" at bounding box center [811, 250] width 474 height 137
click at [629, 299] on button "Show more" at bounding box center [612, 299] width 55 height 17
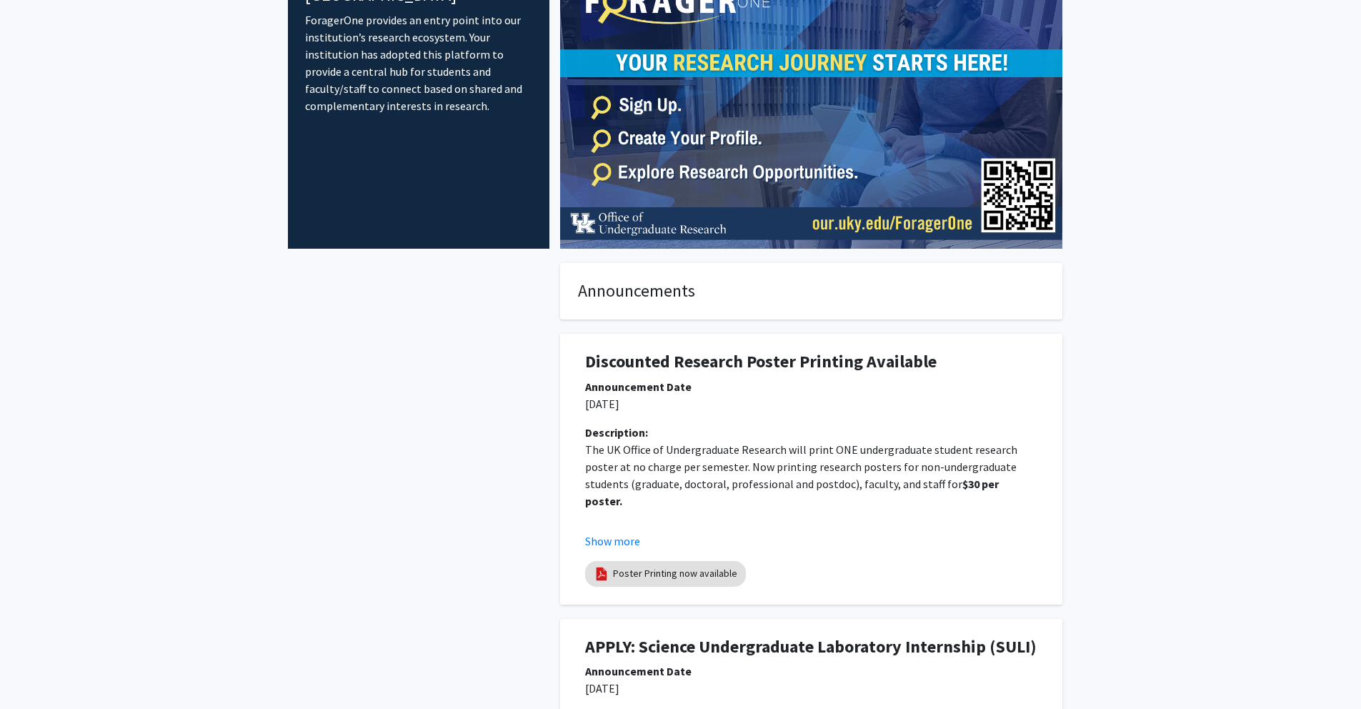
scroll to position [0, 0]
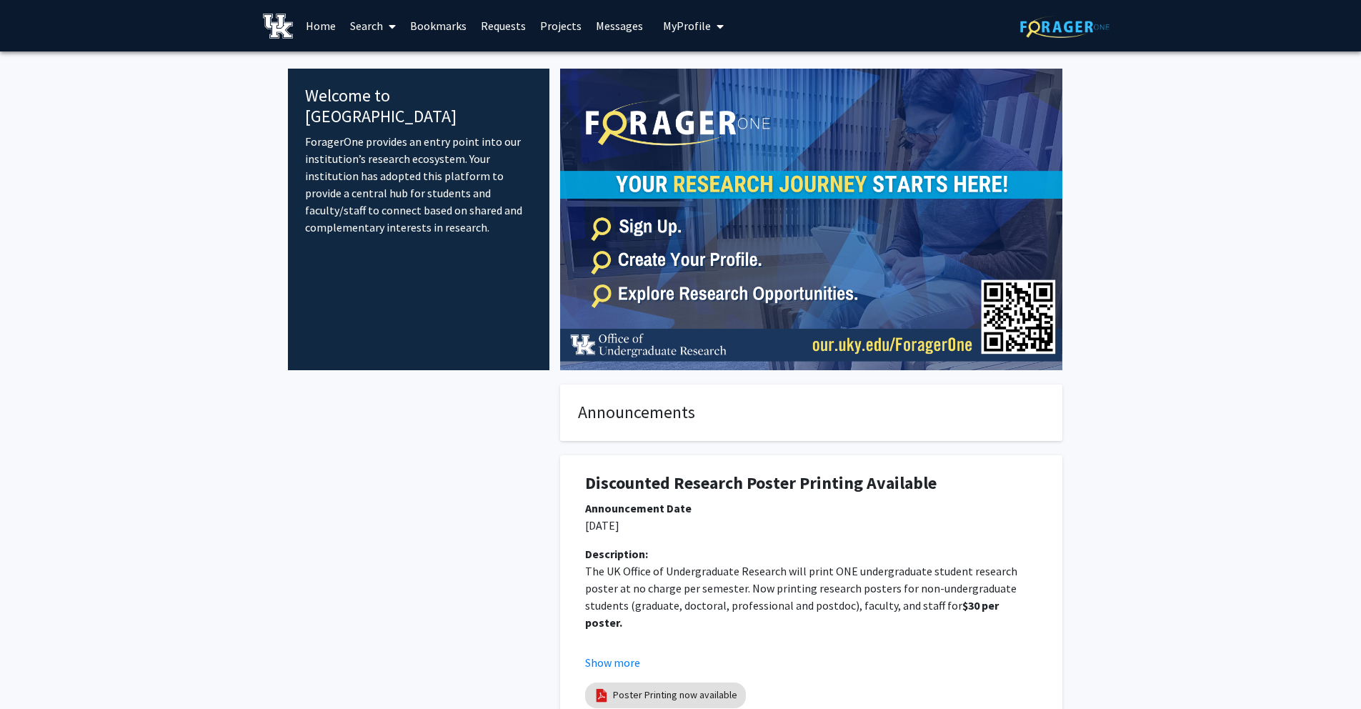
click at [697, 28] on span "My Profile" at bounding box center [687, 26] width 48 height 14
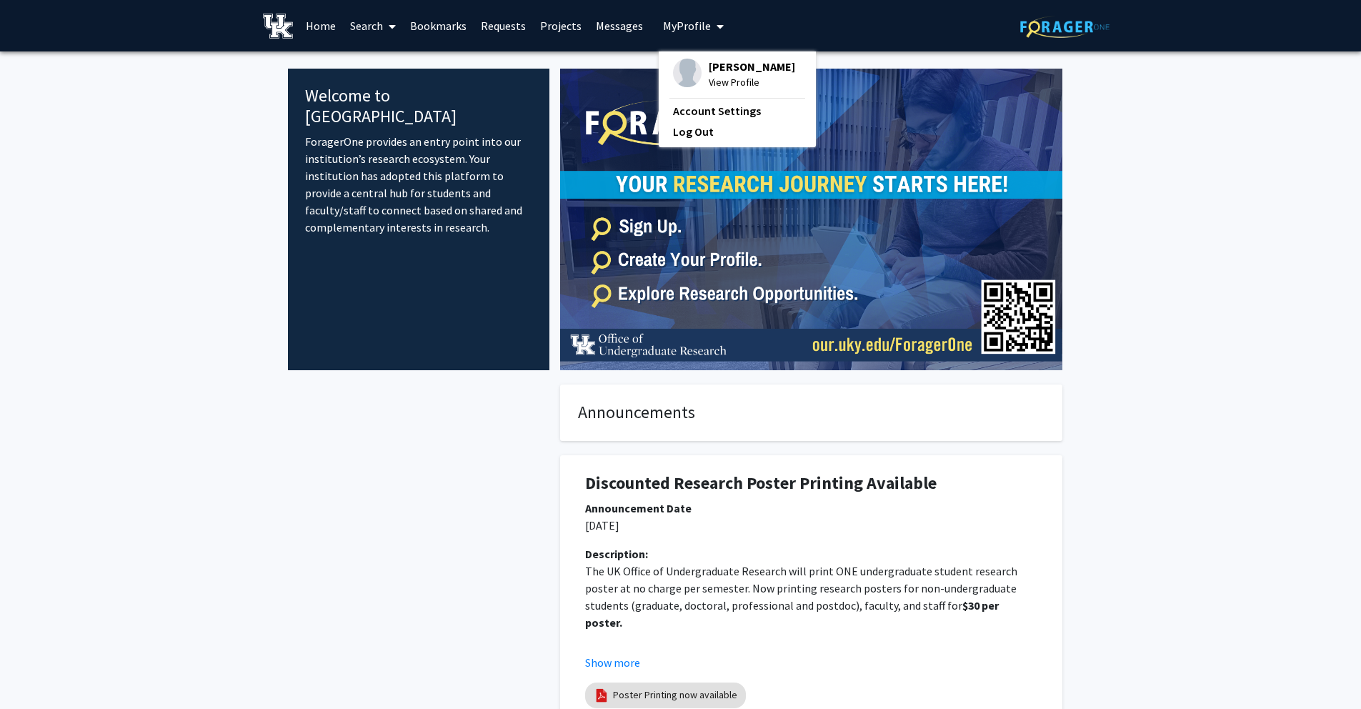
click at [724, 90] on span "View Profile" at bounding box center [752, 82] width 86 height 16
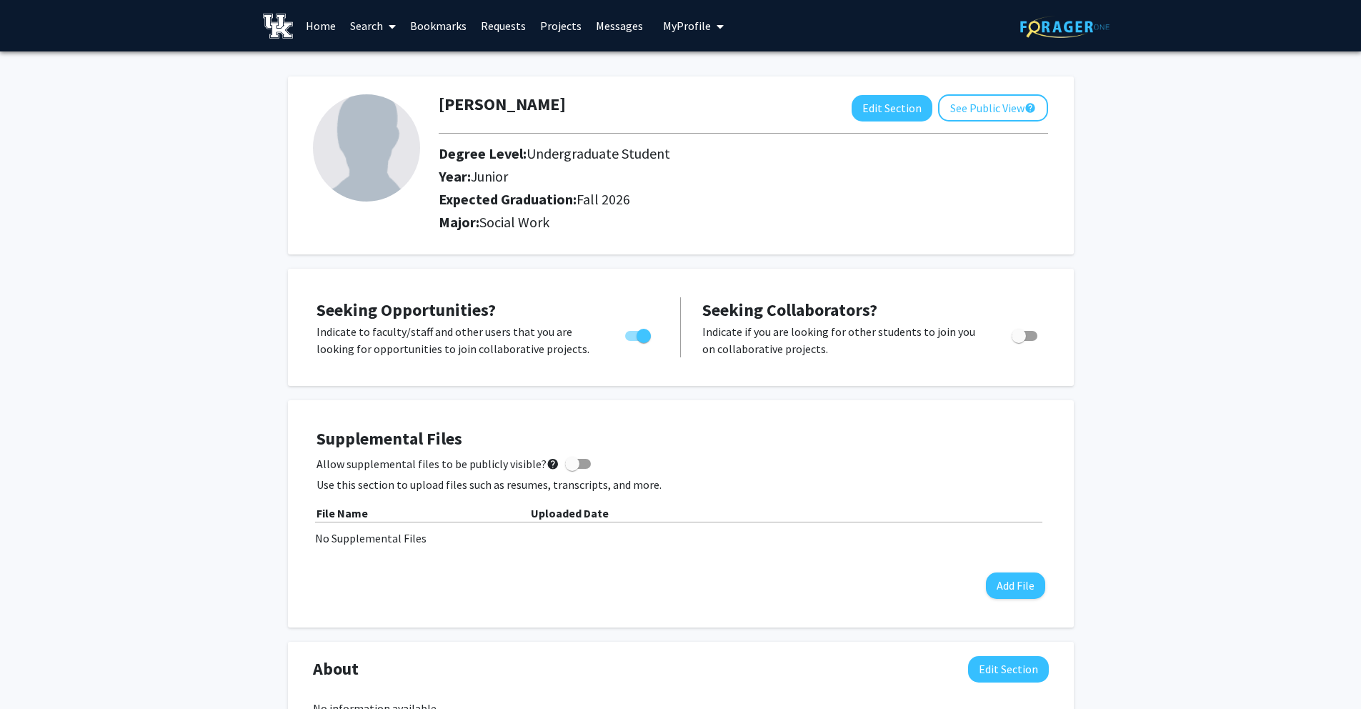
click at [410, 181] on div at bounding box center [365, 165] width 126 height 142
click at [401, 171] on img at bounding box center [366, 147] width 107 height 107
click at [879, 116] on button "Edit Section" at bounding box center [892, 108] width 81 height 26
select select "junior"
select select "35: fall_2026"
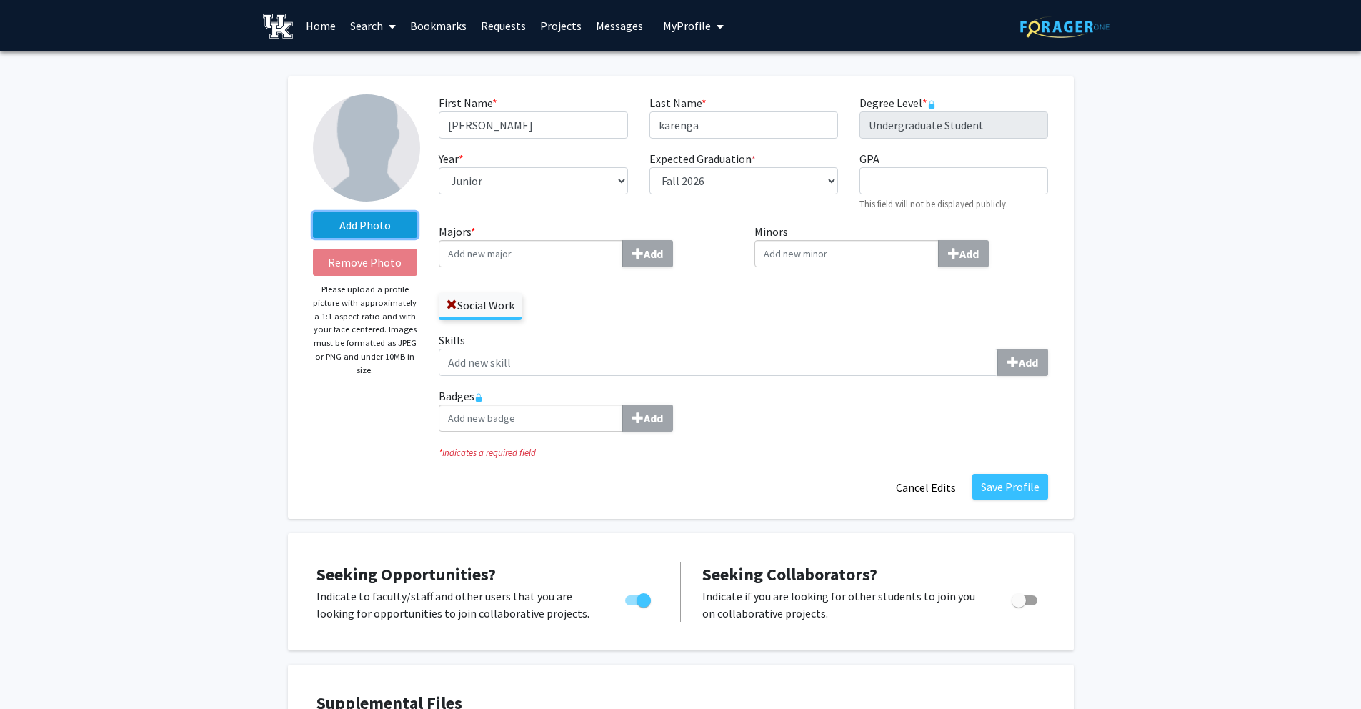
click at [394, 230] on label "Add Photo" at bounding box center [365, 225] width 105 height 26
click at [0, 0] on input "Add Photo" at bounding box center [0, 0] width 0 height 0
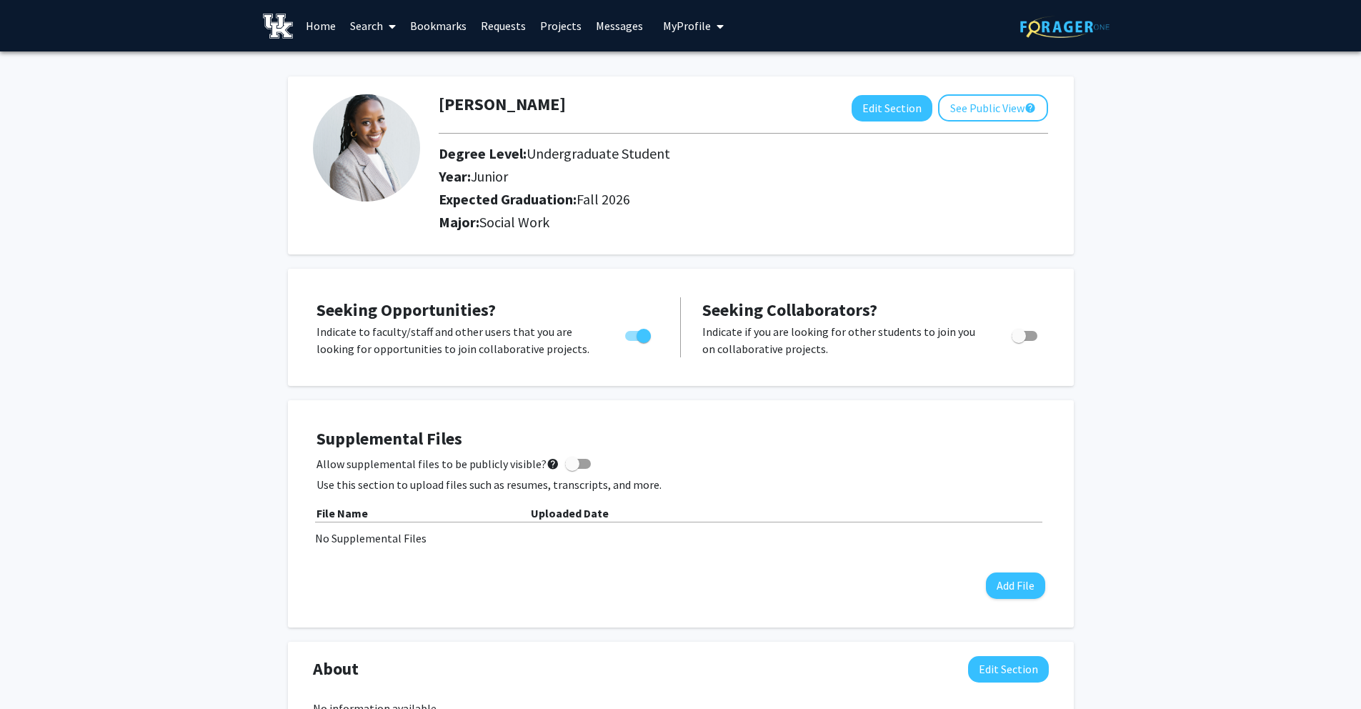
click at [637, 309] on div "Seeking Opportunities? Indicate to faculty/staff and other users that you are l…" at bounding box center [487, 327] width 342 height 60
click at [449, 20] on link "Bookmarks" at bounding box center [438, 26] width 71 height 50
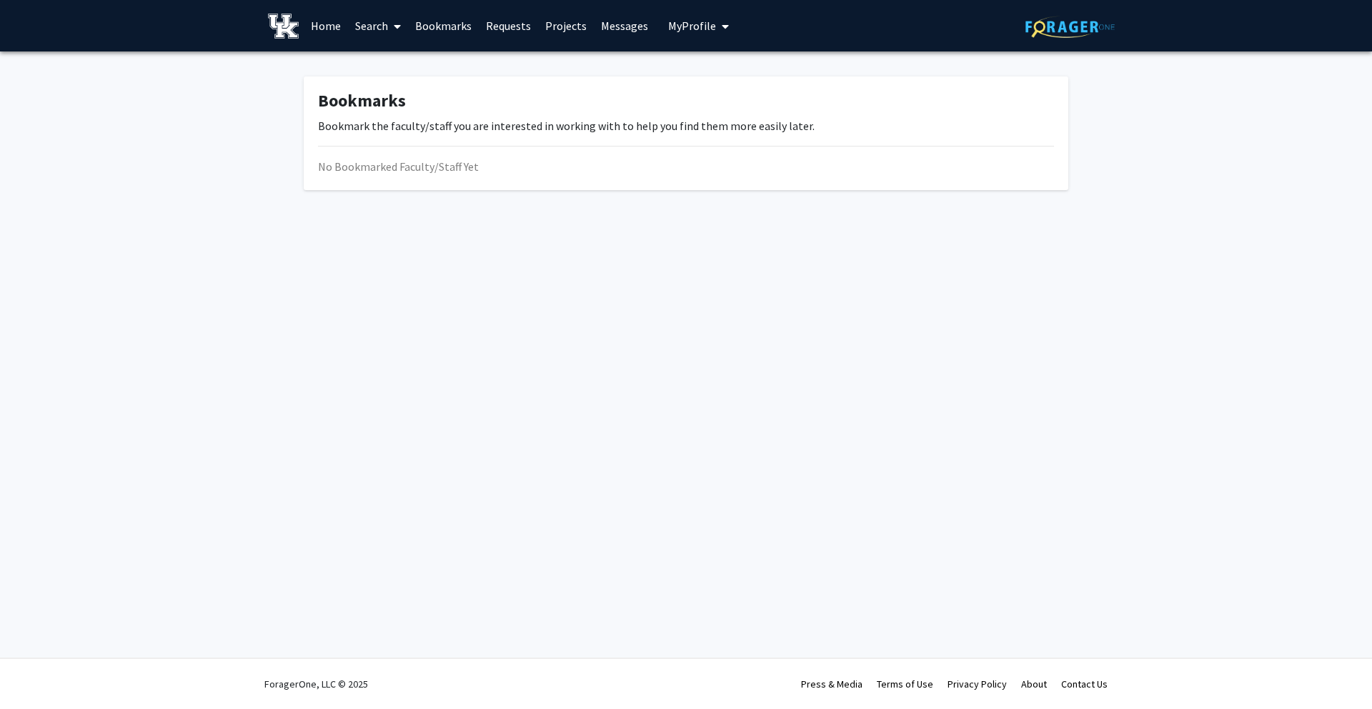
click at [399, 21] on icon at bounding box center [397, 26] width 7 height 11
click at [553, 30] on link "Projects" at bounding box center [566, 26] width 56 height 50
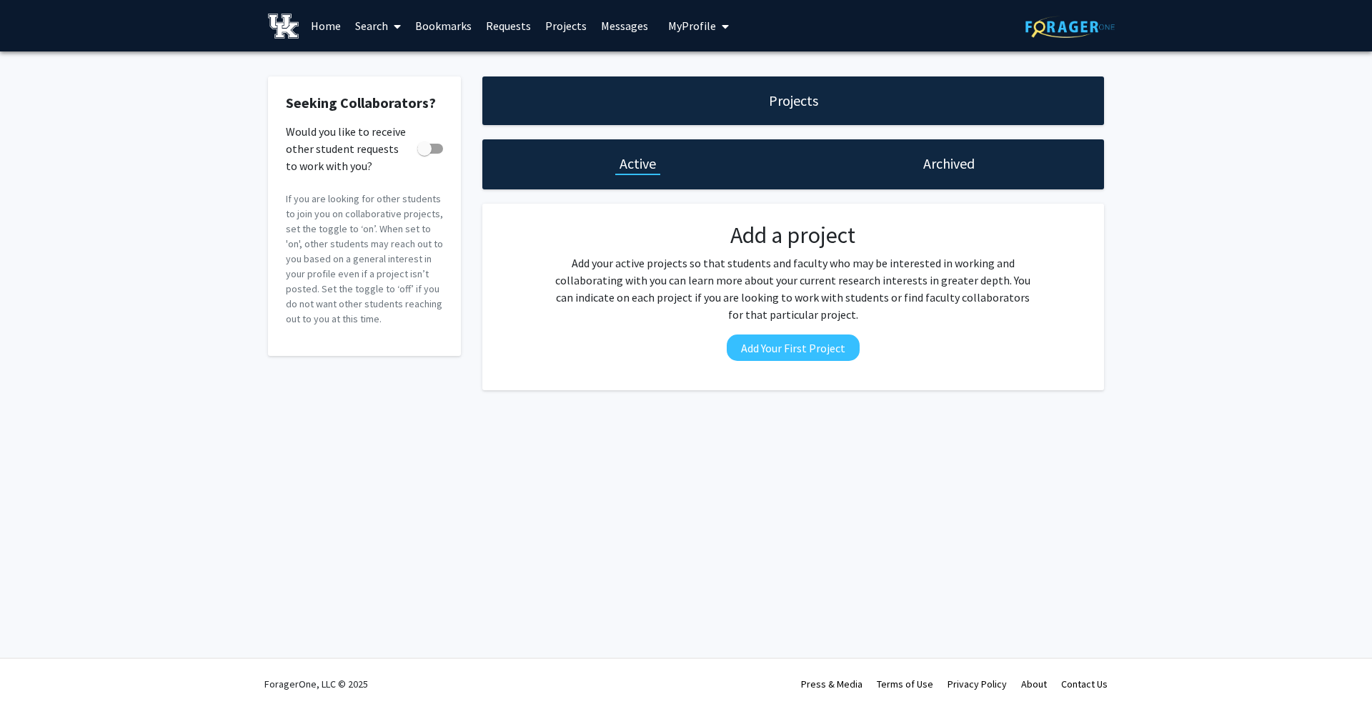
click at [647, 39] on link "Messages" at bounding box center [624, 26] width 61 height 50
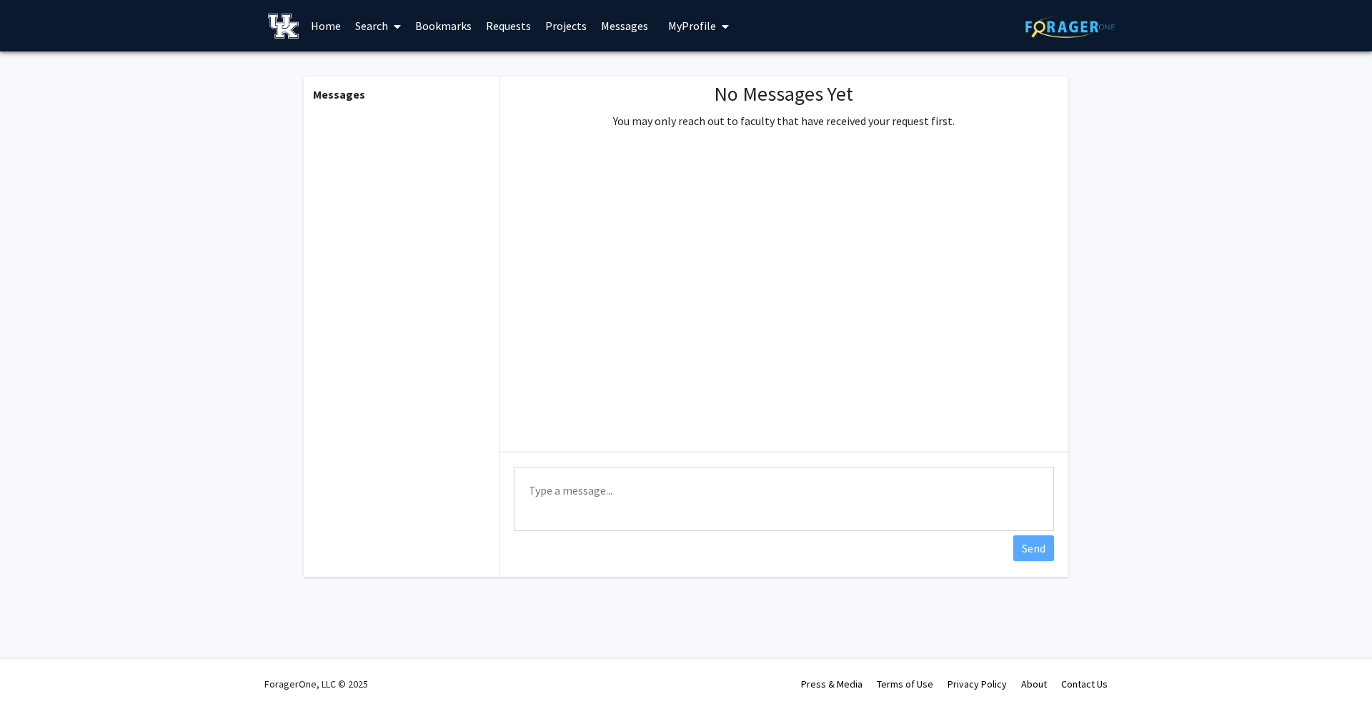
click at [673, 38] on button "My Profile" at bounding box center [698, 25] width 69 height 51
click at [741, 90] on span "View Profile" at bounding box center [757, 82] width 86 height 16
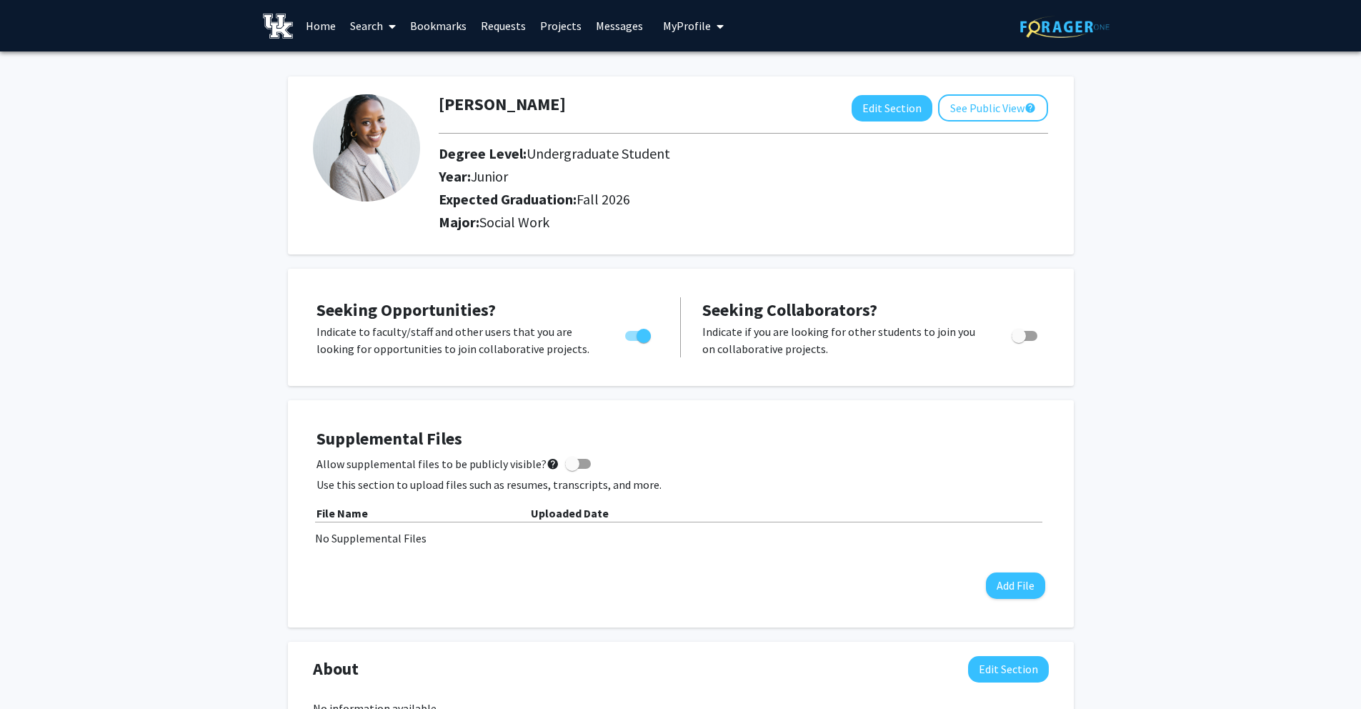
click at [383, 166] on img at bounding box center [366, 147] width 107 height 107
click at [965, 106] on button "See Public View help" at bounding box center [993, 107] width 110 height 27
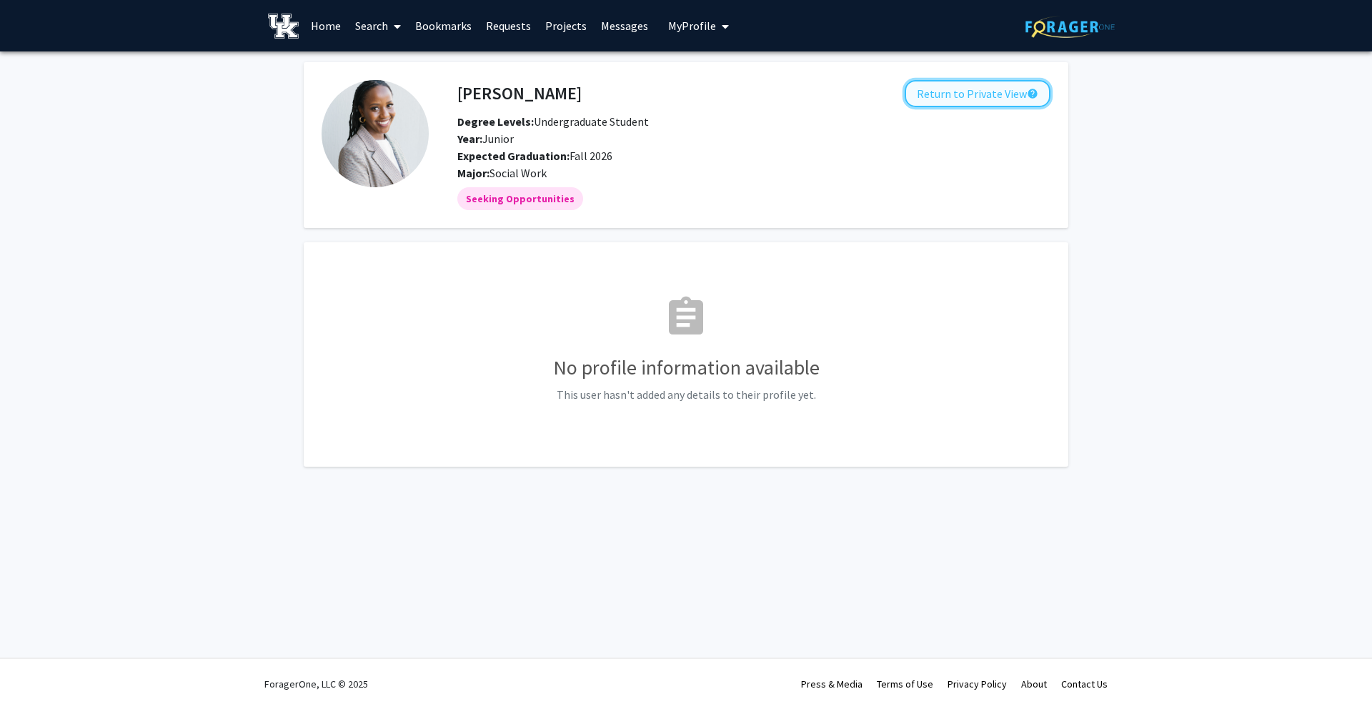
click at [997, 91] on button "Return to Private View help" at bounding box center [977, 93] width 146 height 27
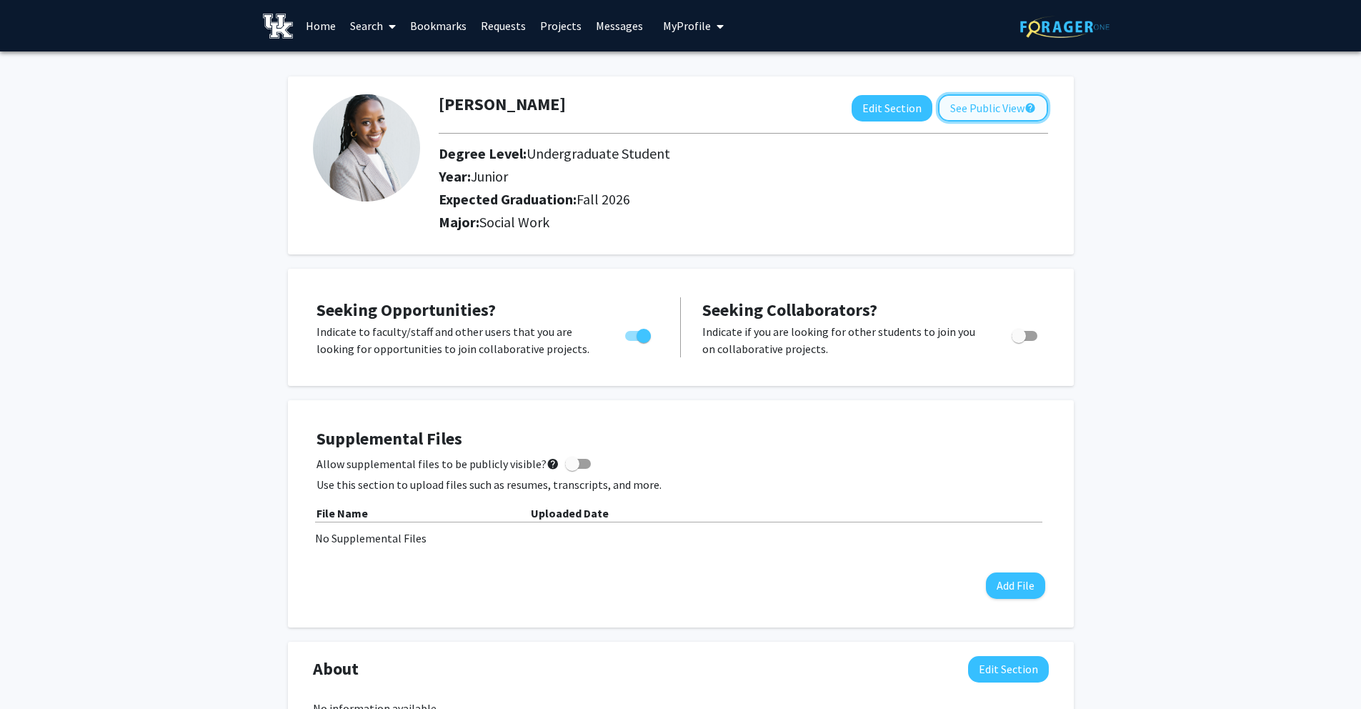
click at [987, 107] on button "See Public View help" at bounding box center [993, 107] width 110 height 27
